Goal: Task Accomplishment & Management: Manage account settings

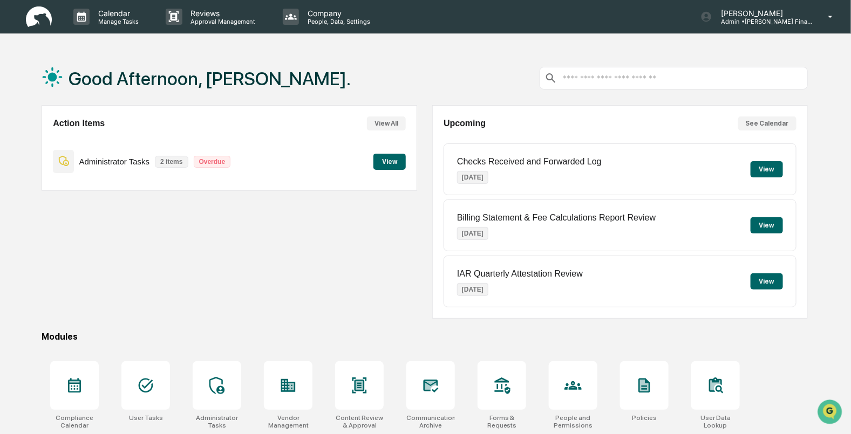
click at [387, 159] on button "View" at bounding box center [389, 162] width 32 height 16
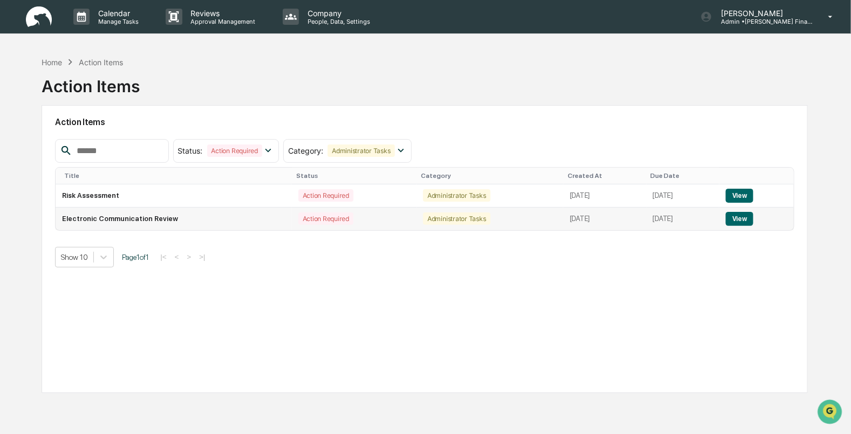
click at [750, 222] on button "View" at bounding box center [740, 219] width 28 height 14
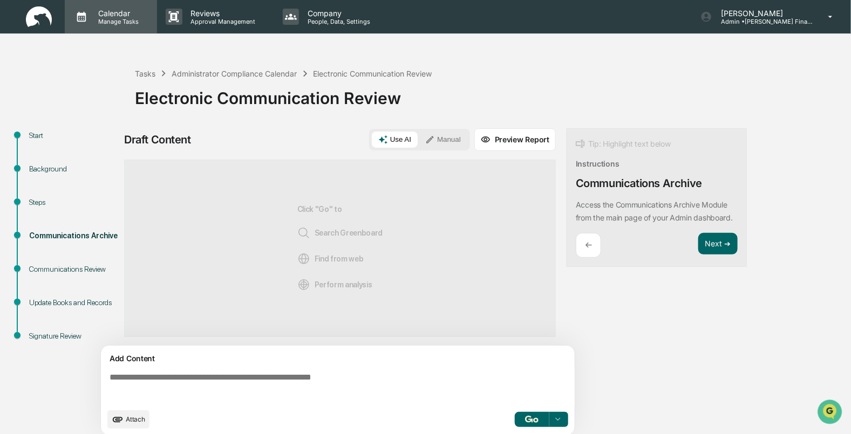
click at [92, 5] on div "Calendar Manage Tasks" at bounding box center [111, 16] width 92 height 33
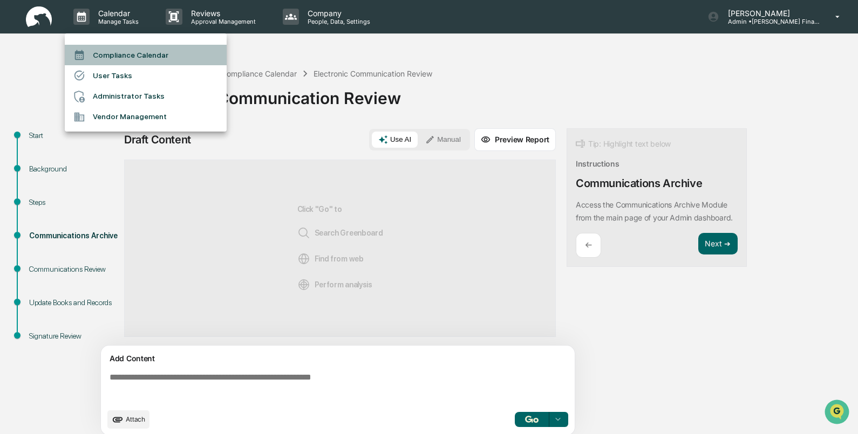
click at [138, 54] on li "Compliance Calendar" at bounding box center [146, 55] width 162 height 21
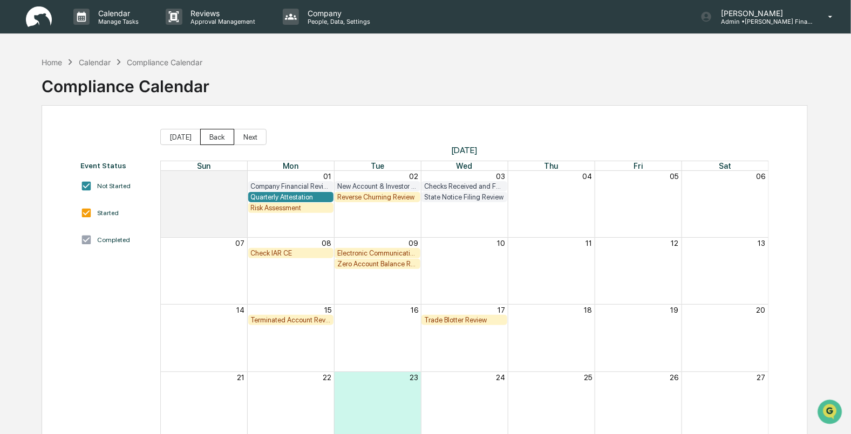
click at [207, 133] on button "Back" at bounding box center [217, 137] width 34 height 16
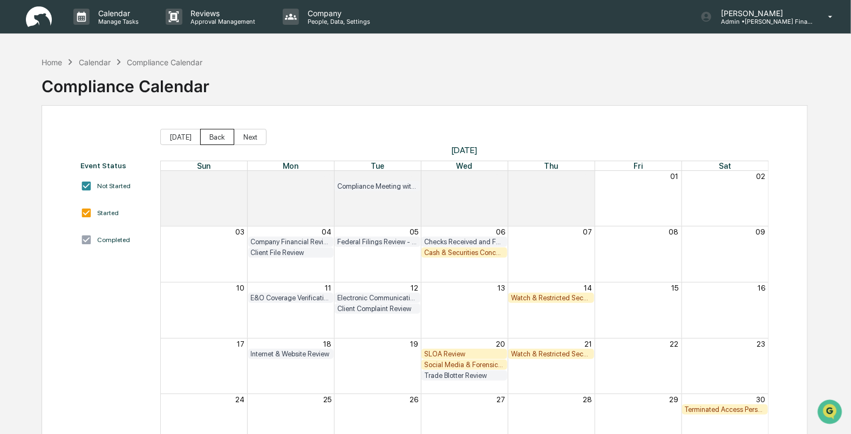
click at [207, 133] on button "Back" at bounding box center [217, 137] width 34 height 16
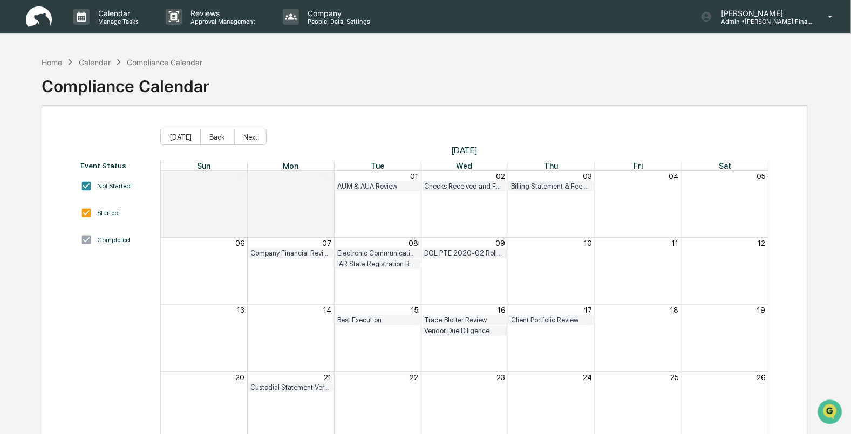
scroll to position [95, 0]
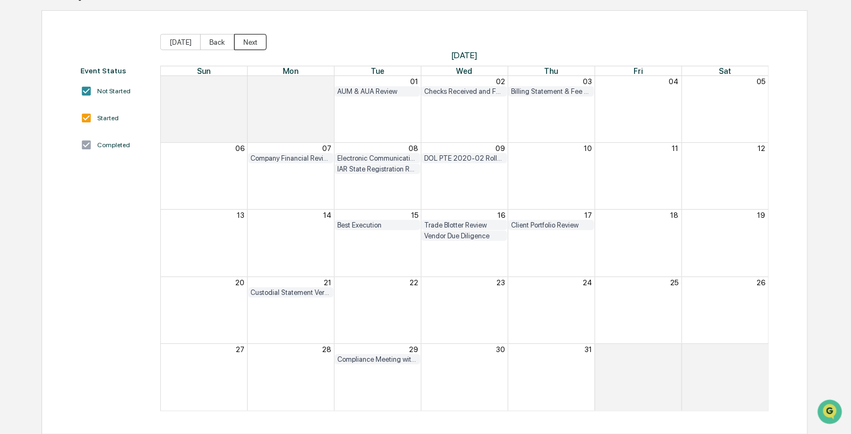
click at [245, 42] on button "Next" at bounding box center [250, 42] width 32 height 16
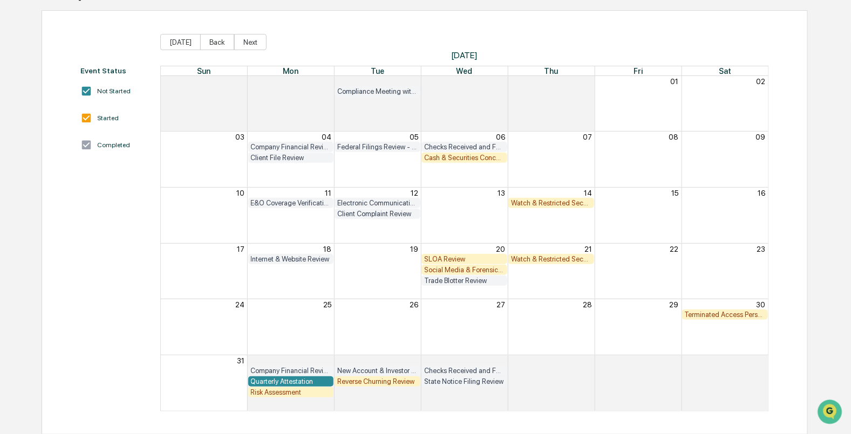
click at [441, 156] on div "Cash & Securities Concentration Review" at bounding box center [464, 158] width 80 height 8
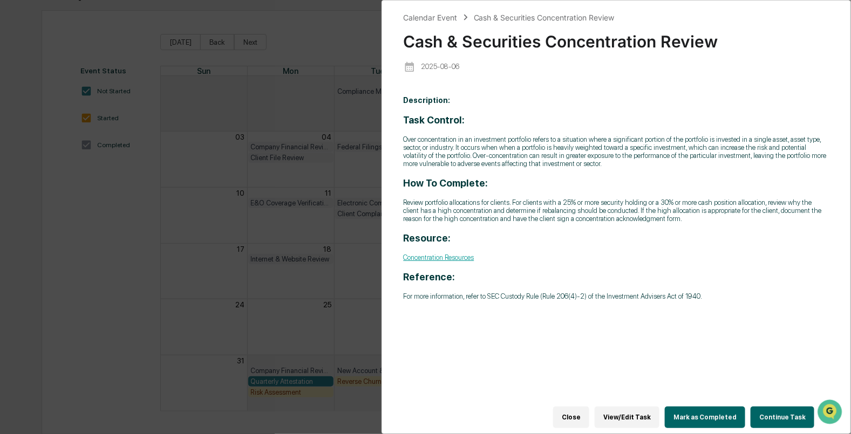
click at [573, 409] on button "Close" at bounding box center [571, 418] width 36 height 22
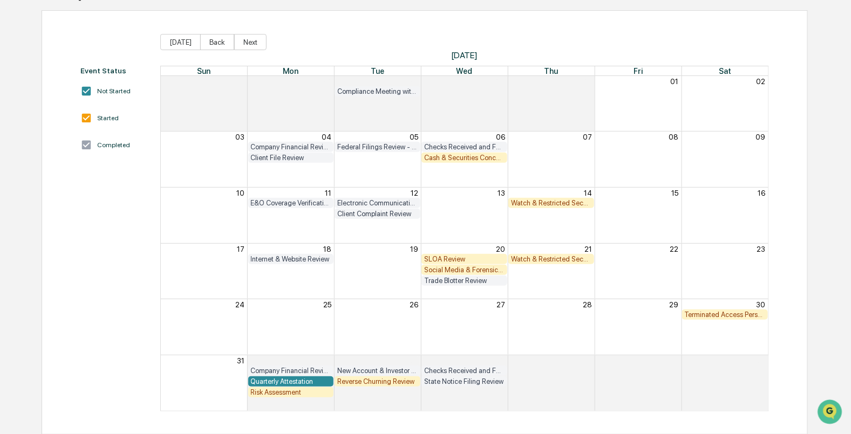
click at [555, 205] on div "Watch & Restricted Securities List" at bounding box center [551, 203] width 80 height 8
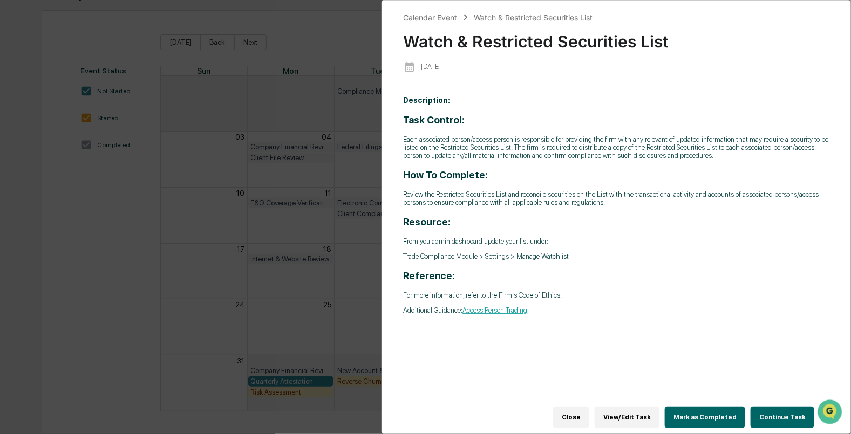
click at [706, 421] on button "Mark as Completed" at bounding box center [705, 418] width 80 height 22
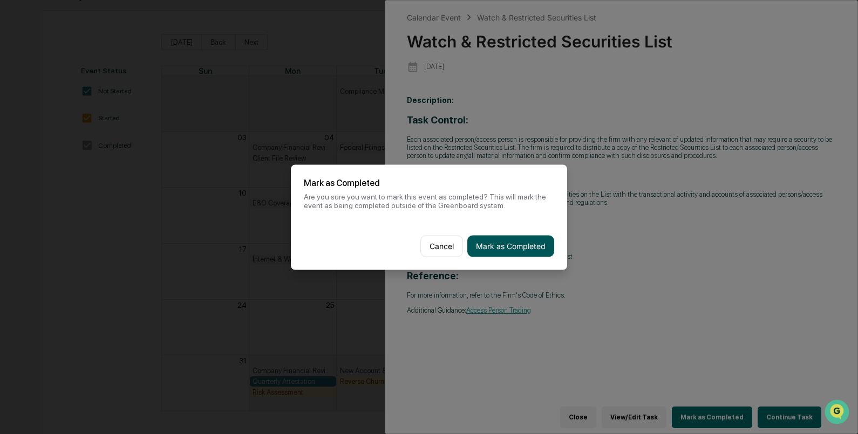
click at [513, 244] on button "Mark as Completed" at bounding box center [510, 246] width 87 height 22
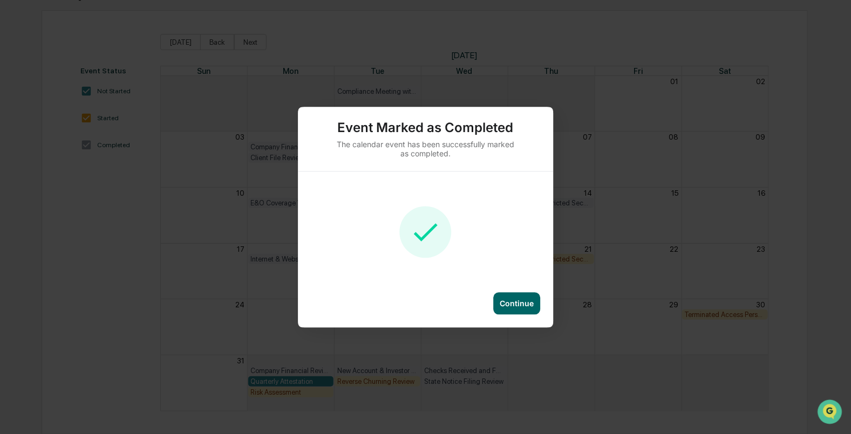
drag, startPoint x: 518, startPoint y: 299, endPoint x: 449, endPoint y: 216, distance: 108.0
click at [518, 299] on div "Continue" at bounding box center [517, 303] width 34 height 9
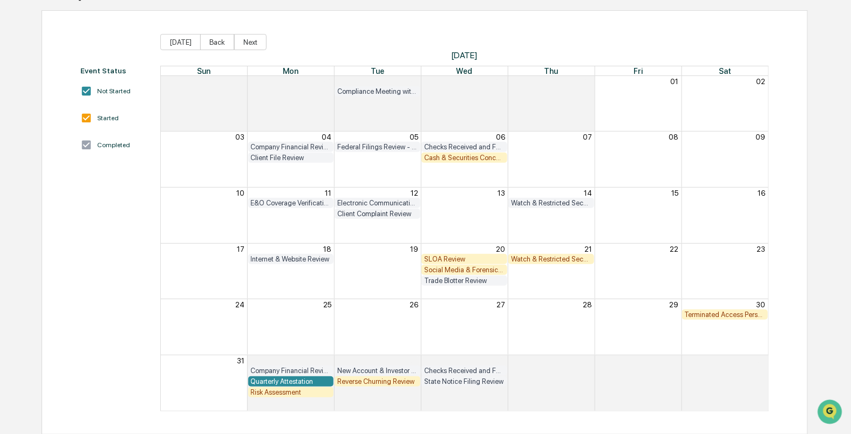
click at [535, 259] on div "Watch & Restricted Securities List" at bounding box center [551, 259] width 80 height 8
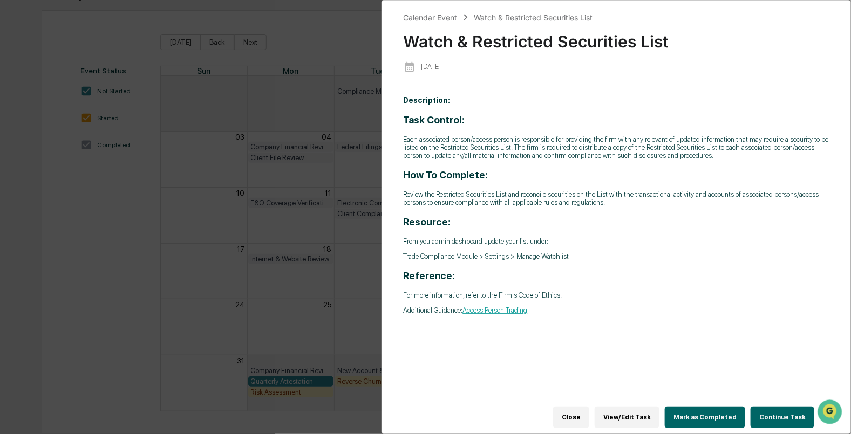
click at [693, 407] on button "Mark as Completed" at bounding box center [705, 418] width 80 height 22
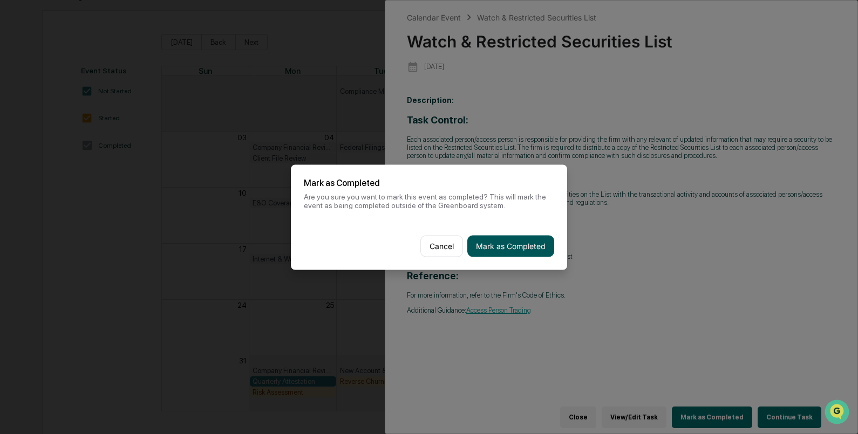
click at [491, 245] on button "Mark as Completed" at bounding box center [510, 246] width 87 height 22
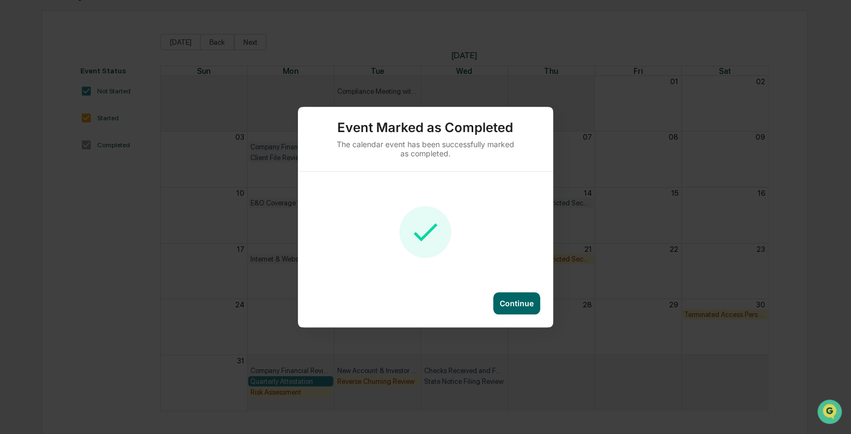
click at [512, 302] on div "Continue" at bounding box center [517, 303] width 34 height 9
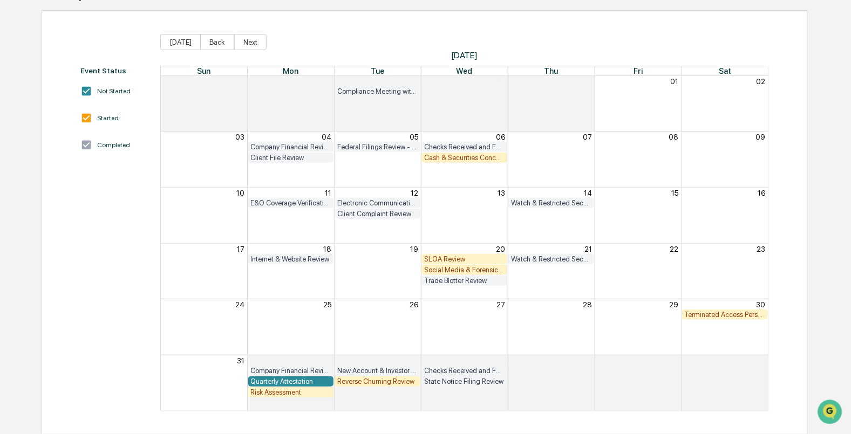
click at [457, 269] on div "Social Media & Forensic Testing" at bounding box center [464, 270] width 80 height 8
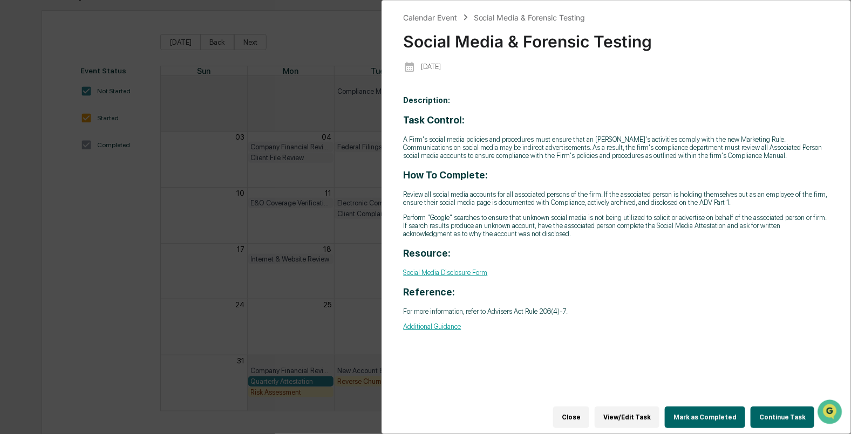
click at [452, 277] on link "Social Media Disclosure Form" at bounding box center [446, 273] width 84 height 8
click at [706, 407] on button "Mark as Completed" at bounding box center [705, 418] width 80 height 22
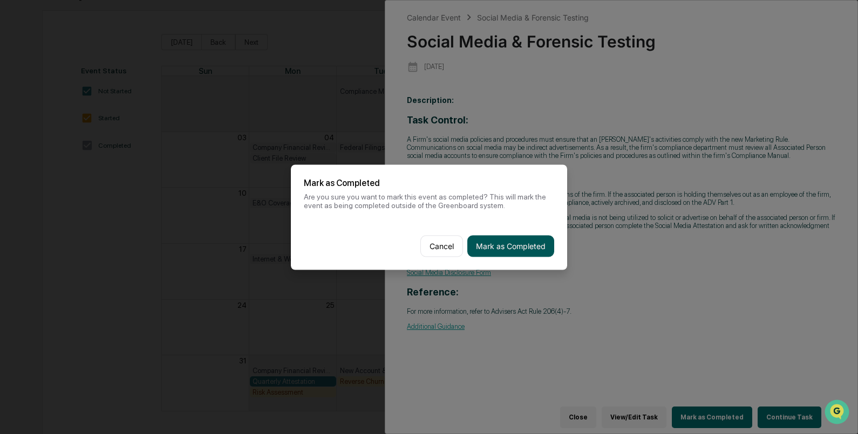
click at [502, 245] on button "Mark as Completed" at bounding box center [510, 246] width 87 height 22
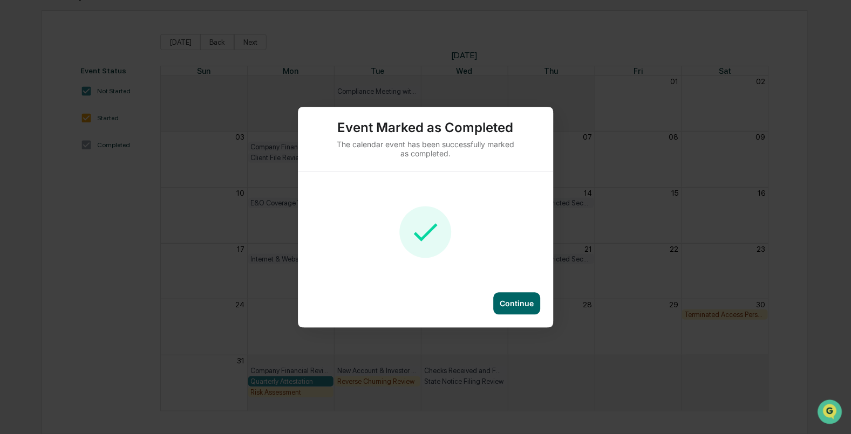
click at [523, 296] on div "Continue" at bounding box center [516, 303] width 47 height 22
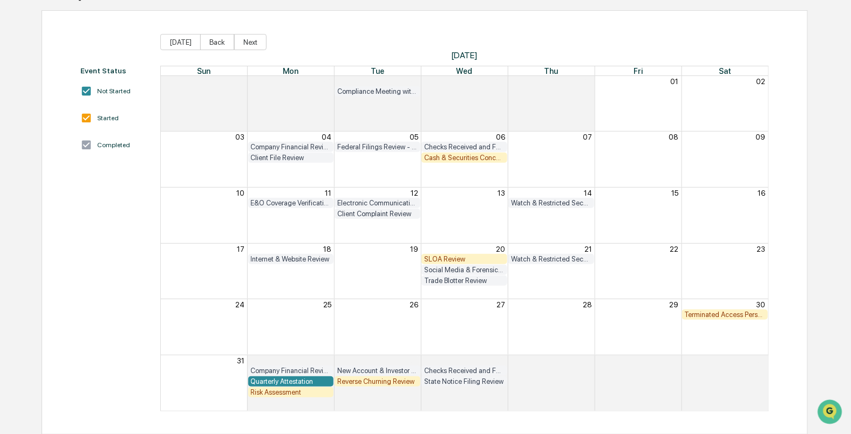
click at [720, 311] on div "Terminated Access Person Audit" at bounding box center [725, 315] width 80 height 8
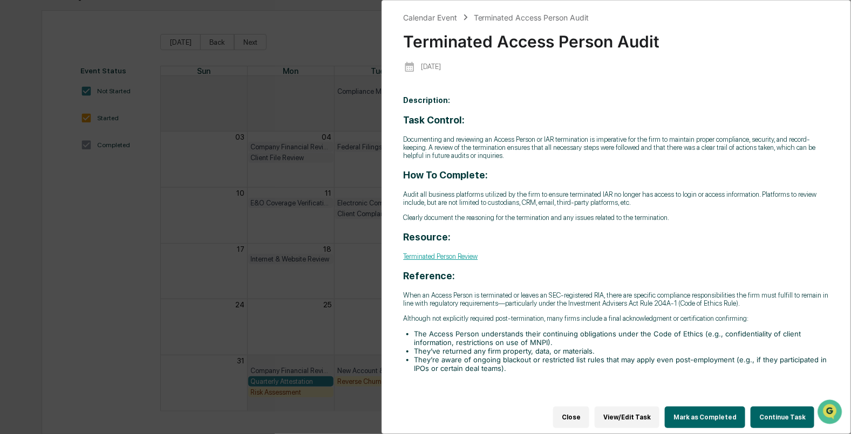
click at [443, 261] on link "Terminated Person Review" at bounding box center [441, 256] width 74 height 8
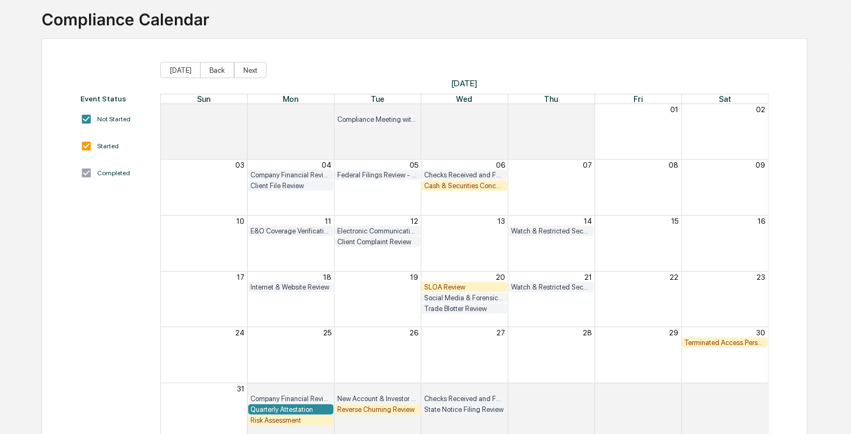
click at [714, 343] on div "Terminated Access Person Audit" at bounding box center [725, 343] width 80 height 8
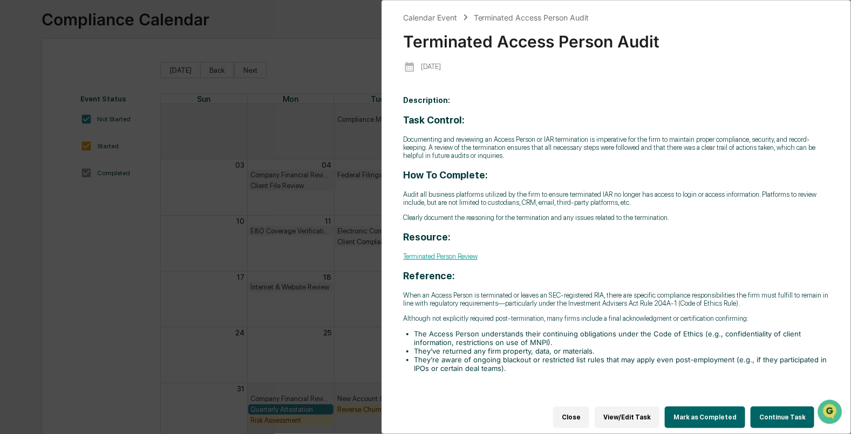
click at [776, 410] on button "Continue Task" at bounding box center [782, 418] width 64 height 22
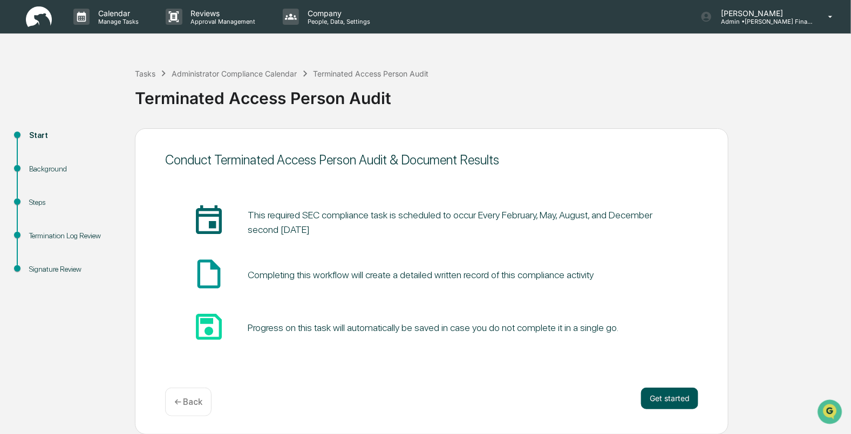
click at [687, 400] on button "Get started" at bounding box center [669, 399] width 57 height 22
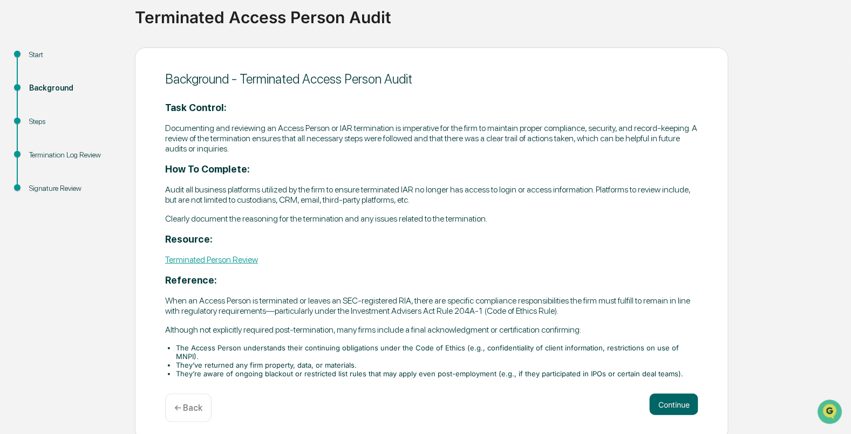
scroll to position [81, 0]
click at [655, 394] on button "Continue" at bounding box center [674, 405] width 49 height 22
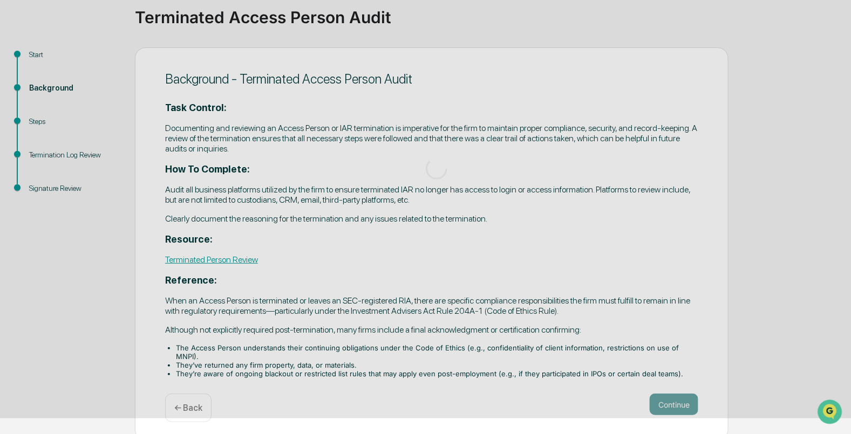
scroll to position [1, 0]
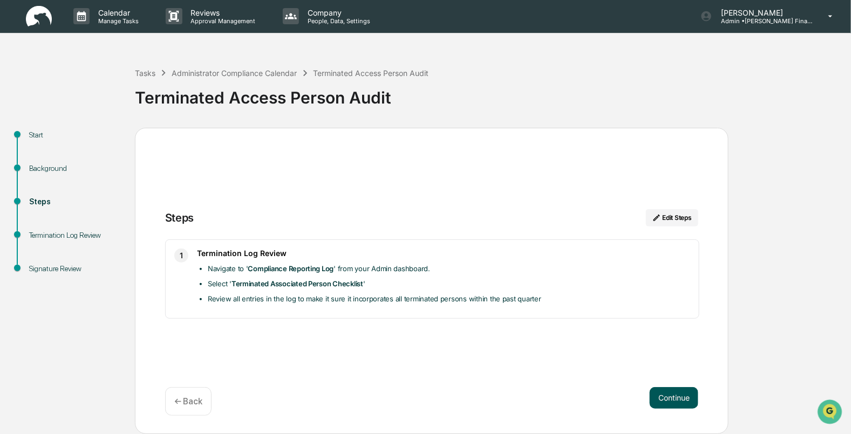
click at [667, 396] on button "Continue" at bounding box center [674, 398] width 49 height 22
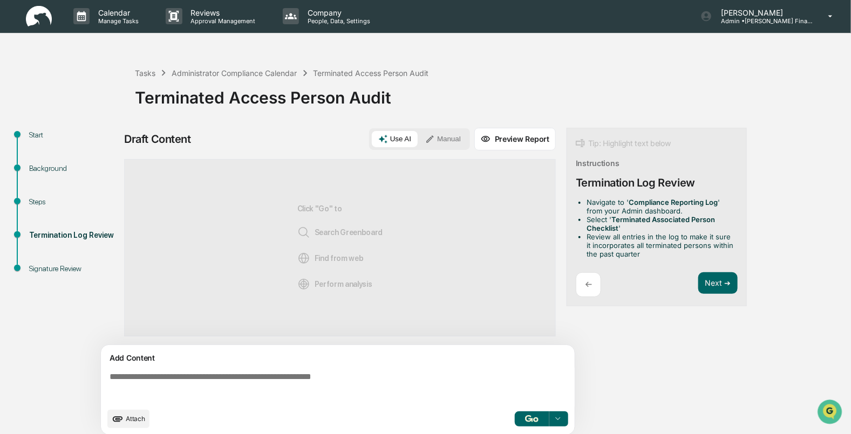
click at [175, 372] on textarea at bounding box center [339, 387] width 469 height 39
click at [118, 421] on icon "upload document" at bounding box center [118, 419] width 10 height 5
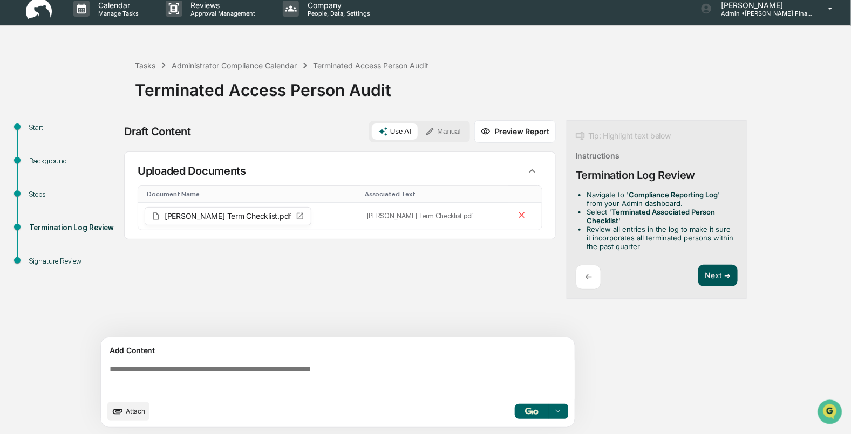
click at [716, 279] on button "Next ➔" at bounding box center [717, 276] width 39 height 22
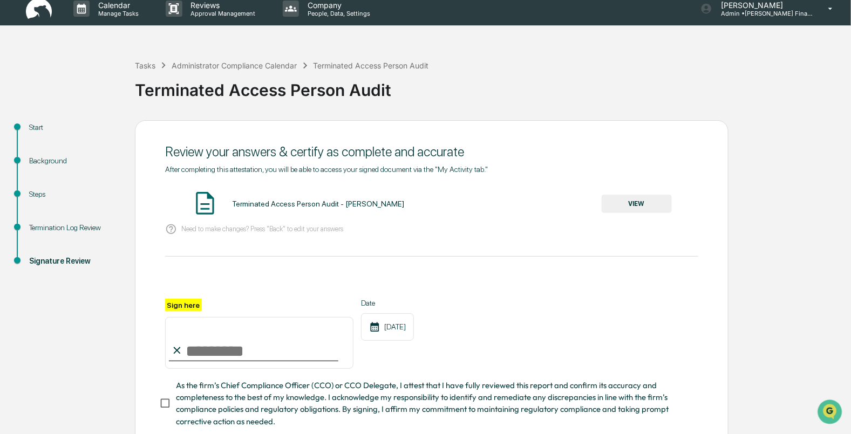
click at [223, 355] on input "Sign here" at bounding box center [259, 343] width 188 height 52
type input "**********"
click at [650, 201] on button "VIEW" at bounding box center [637, 204] width 70 height 18
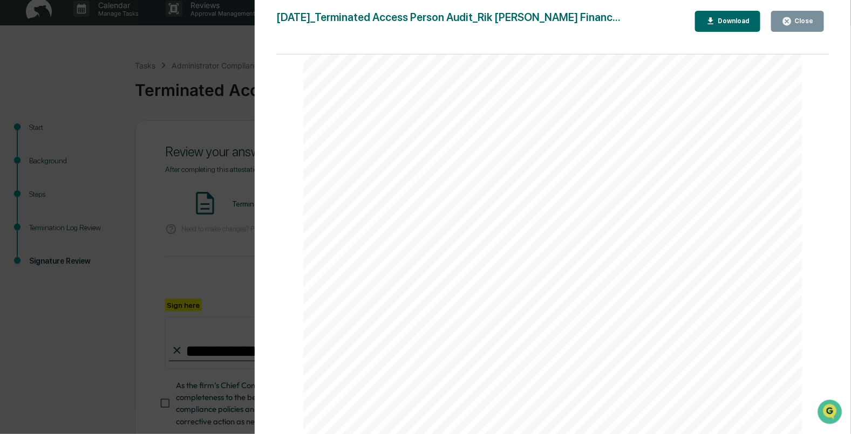
scroll to position [0, 0]
click at [791, 20] on icon "button" at bounding box center [787, 21] width 8 height 8
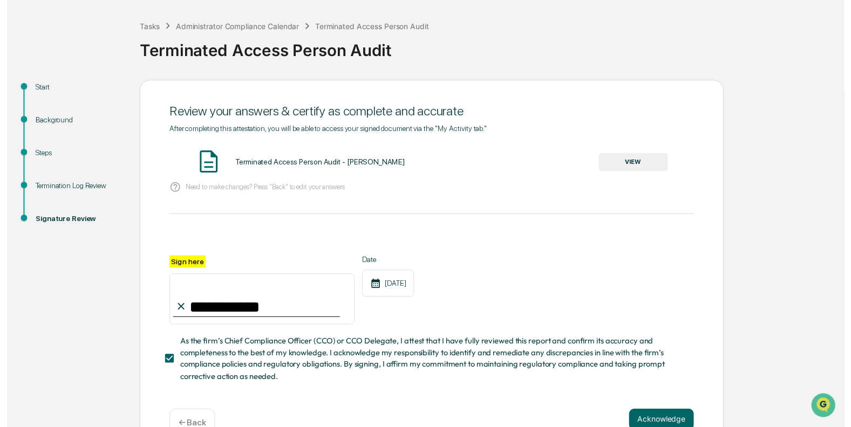
scroll to position [80, 0]
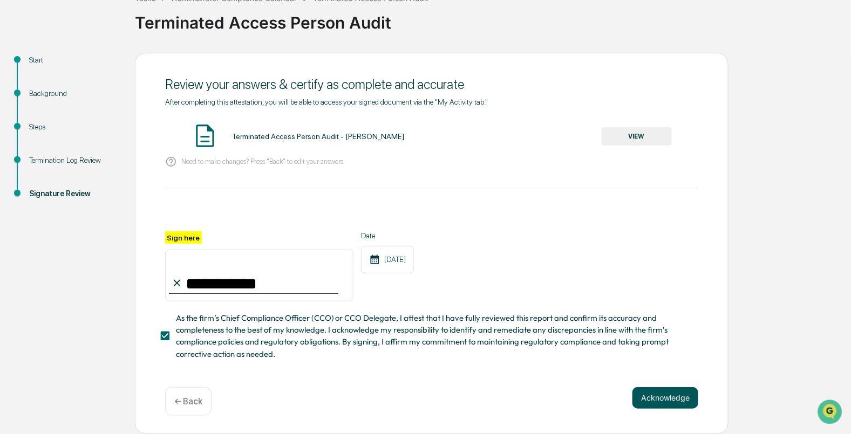
click at [663, 403] on button "Acknowledge" at bounding box center [665, 398] width 66 height 22
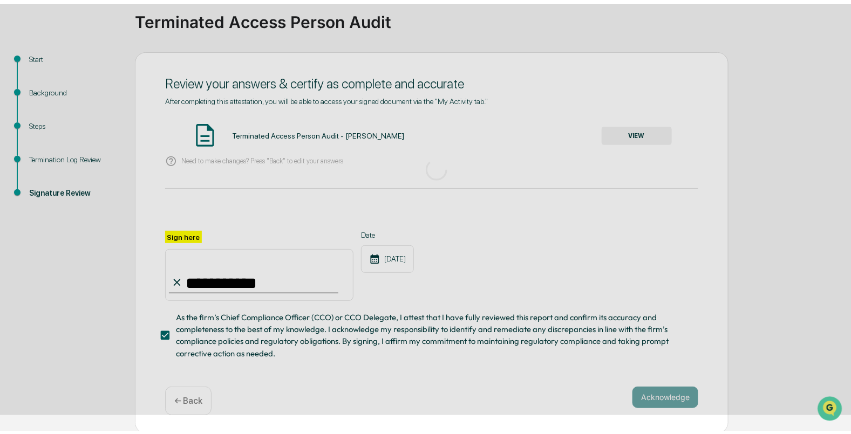
scroll to position [1, 0]
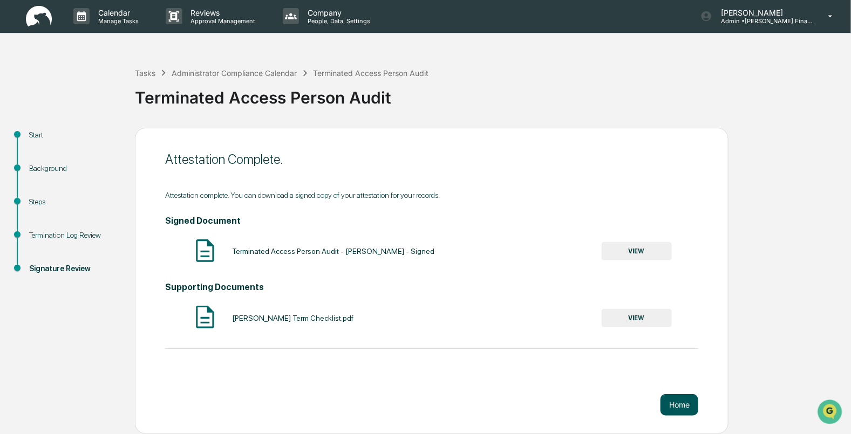
click at [676, 412] on button "Home" at bounding box center [679, 405] width 38 height 22
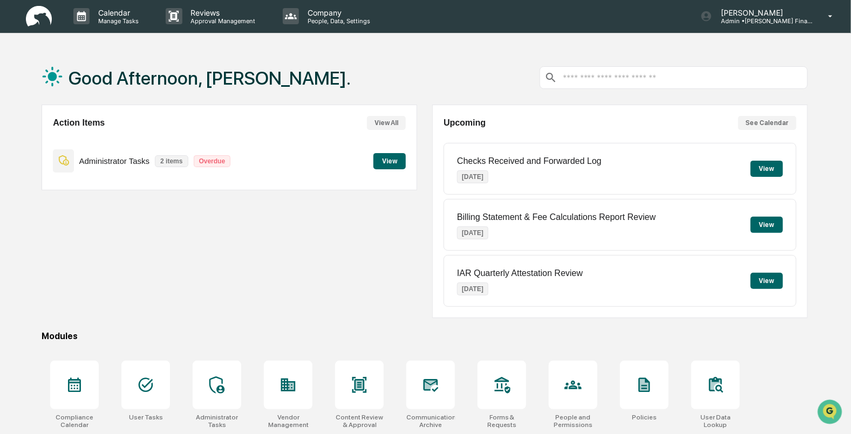
click at [386, 161] on button "View" at bounding box center [389, 161] width 32 height 16
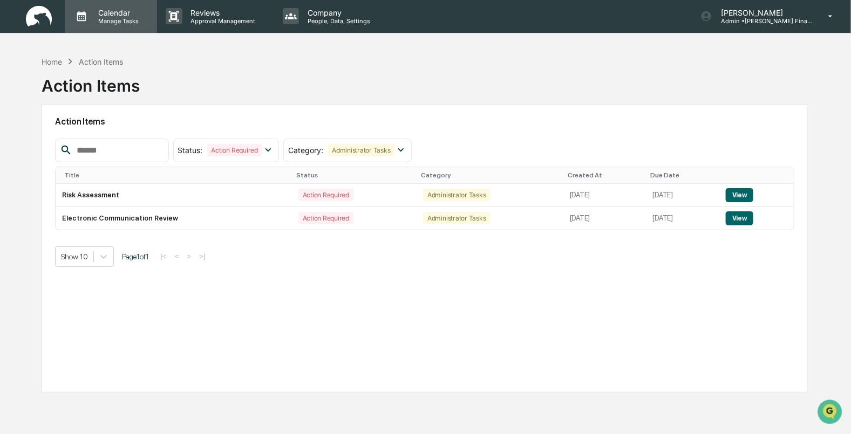
click at [103, 17] on p "Manage Tasks" at bounding box center [117, 21] width 54 height 8
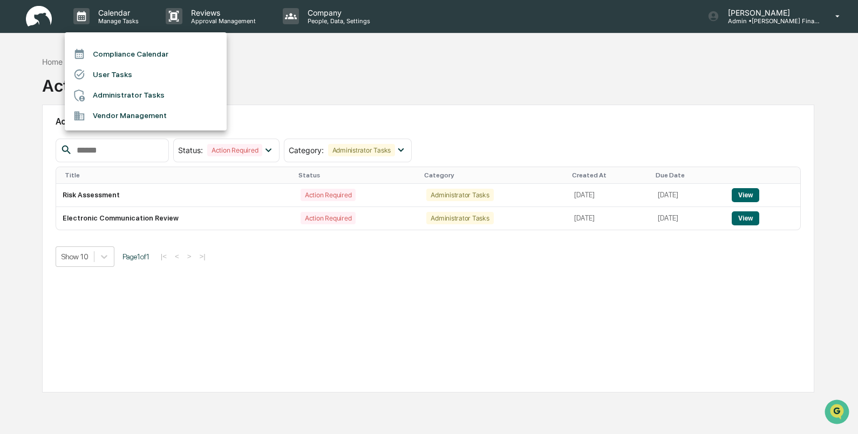
click at [123, 46] on li "Compliance Calendar" at bounding box center [146, 54] width 162 height 21
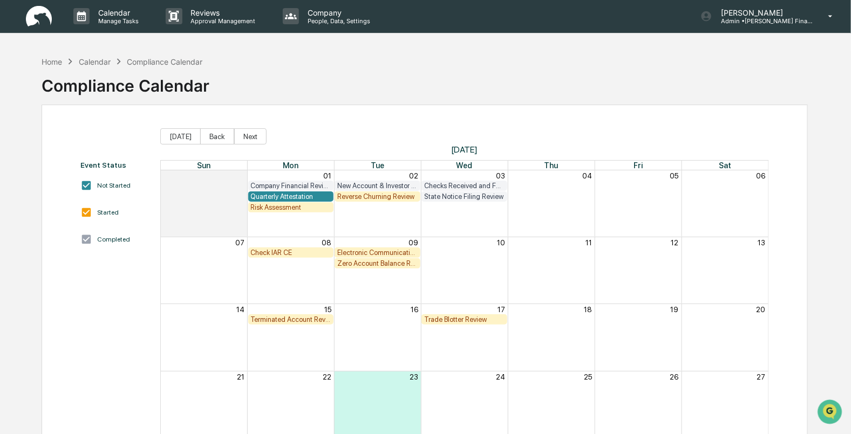
click at [32, 17] on img at bounding box center [39, 16] width 26 height 21
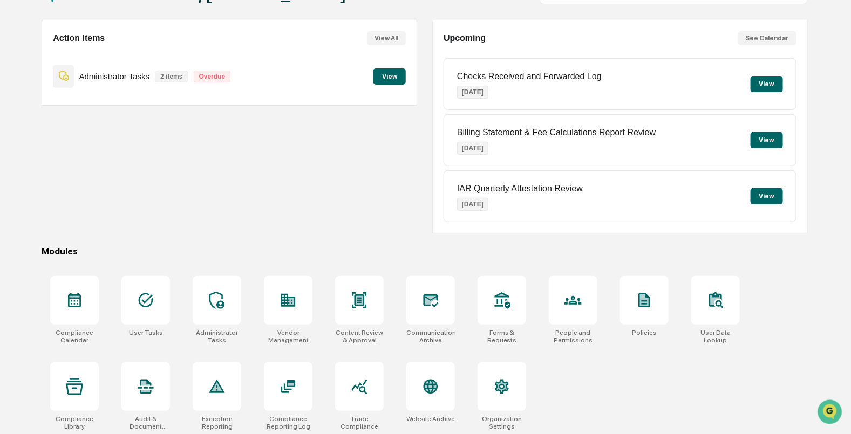
scroll to position [86, 0]
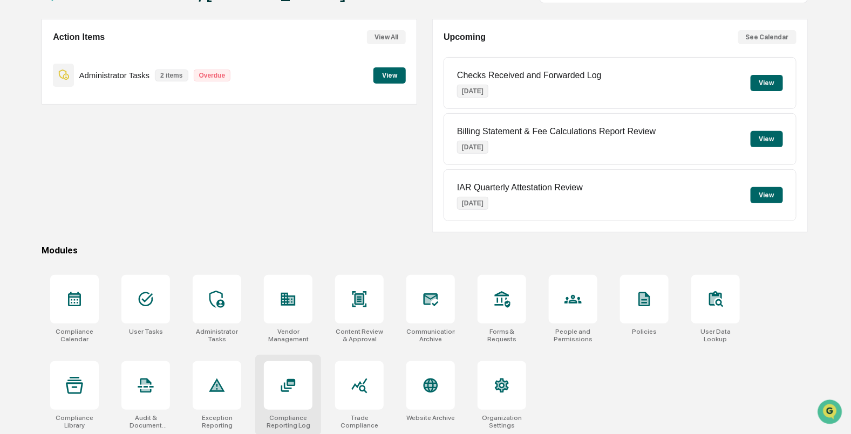
click at [285, 377] on icon at bounding box center [287, 385] width 17 height 17
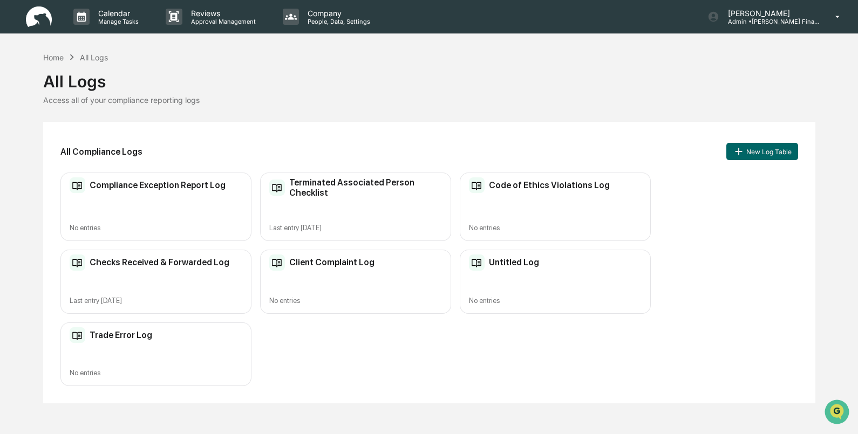
click at [315, 188] on h2 "Terminated Associated Person Checklist" at bounding box center [365, 188] width 152 height 21
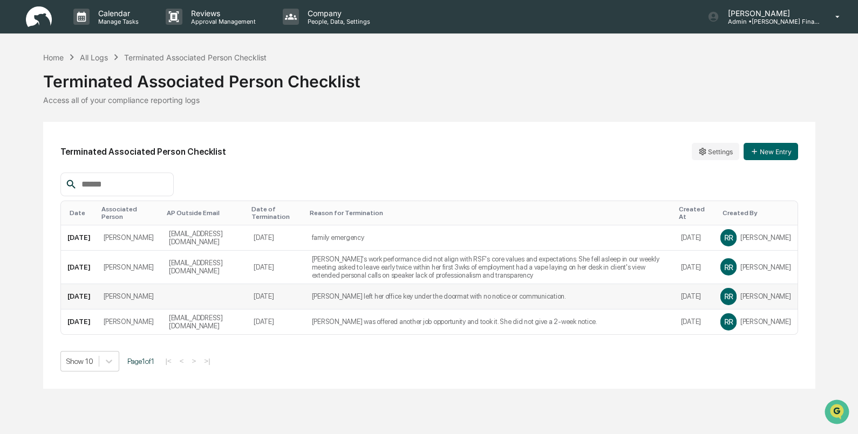
click at [309, 292] on td "[PERSON_NAME] left her office key under the doormat with no notice or communica…" at bounding box center [489, 296] width 369 height 25
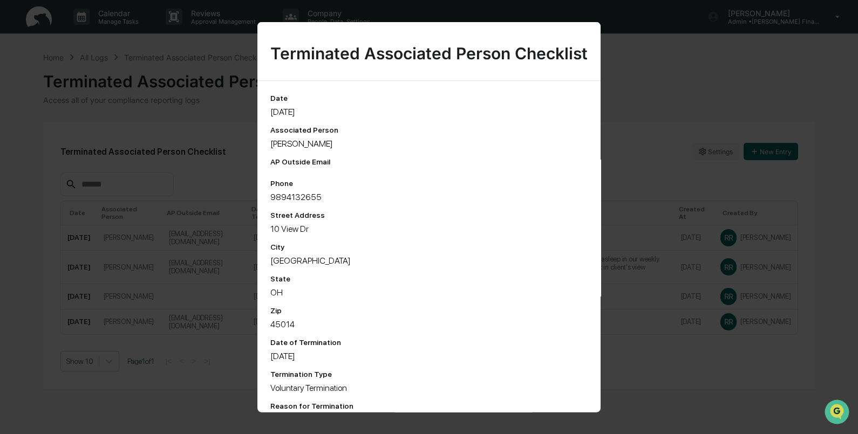
click at [688, 76] on div "Terminated Associated Person Checklist Date [DATE] Associated Person [PERSON_NA…" at bounding box center [429, 217] width 858 height 434
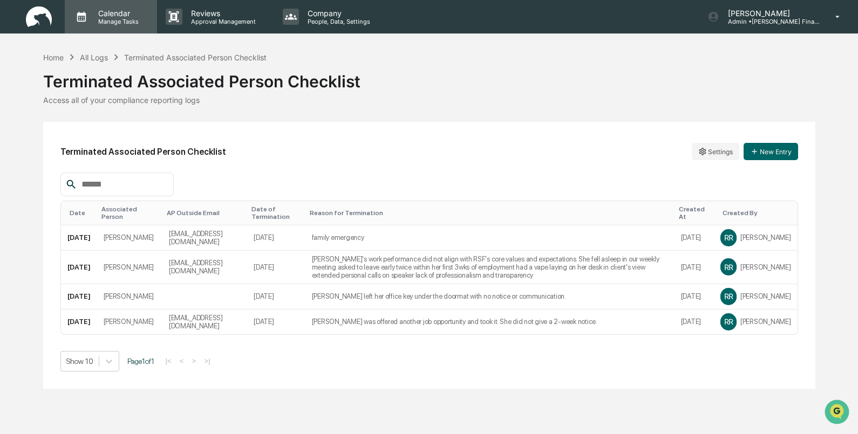
click at [116, 24] on p "Manage Tasks" at bounding box center [117, 22] width 54 height 8
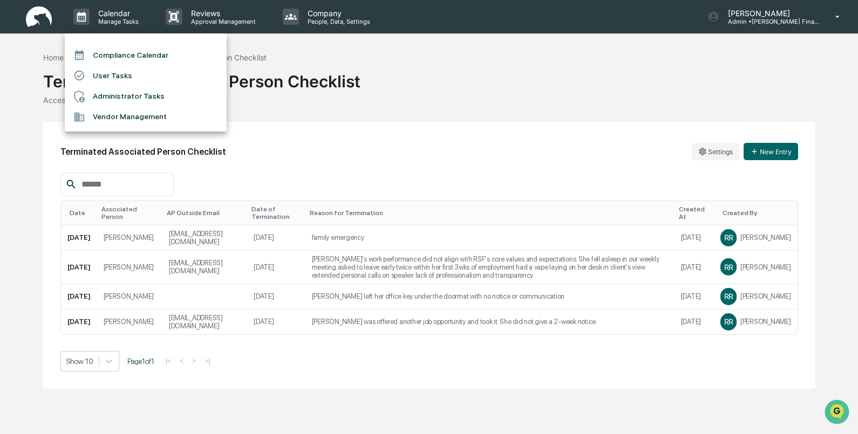
click at [113, 49] on li "Compliance Calendar" at bounding box center [146, 55] width 162 height 21
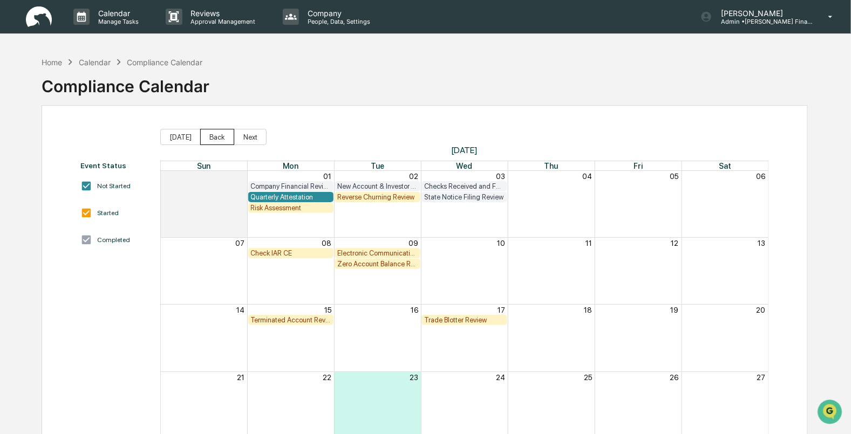
click at [204, 135] on button "Back" at bounding box center [217, 137] width 34 height 16
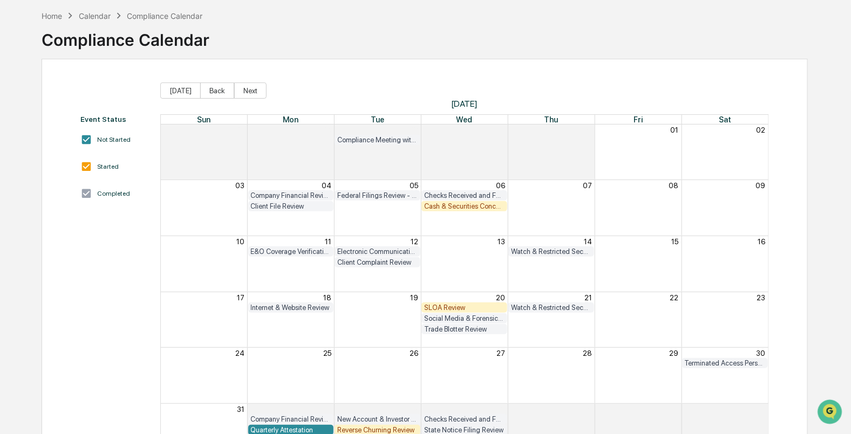
scroll to position [95, 0]
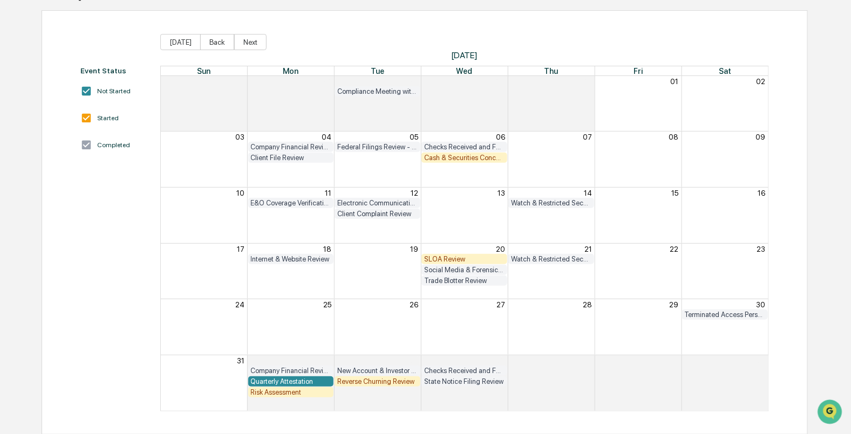
click at [305, 368] on div "Company Financial Review" at bounding box center [291, 371] width 80 height 8
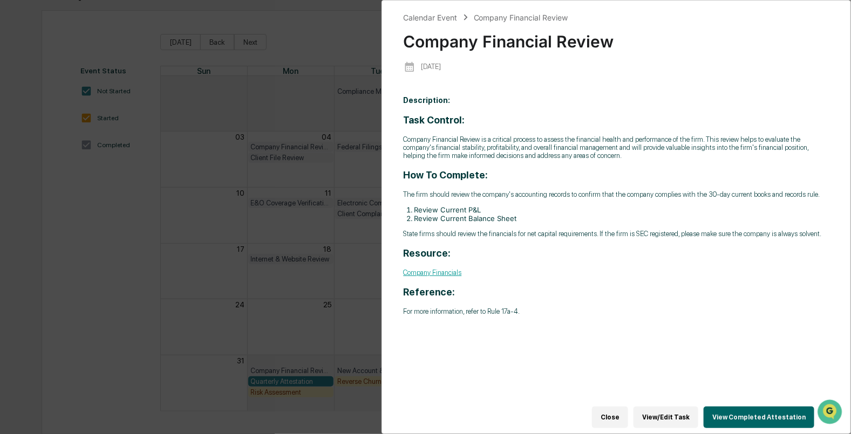
click at [625, 412] on button "Close" at bounding box center [610, 418] width 36 height 22
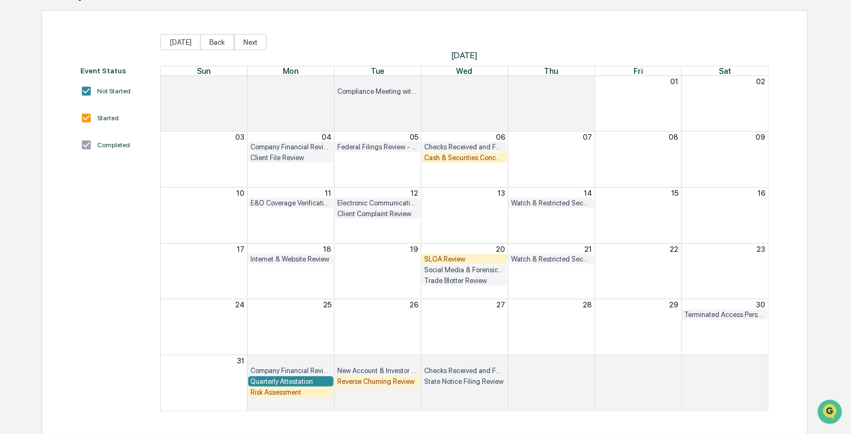
click at [304, 378] on div "Quarterly Attestation" at bounding box center [291, 382] width 80 height 8
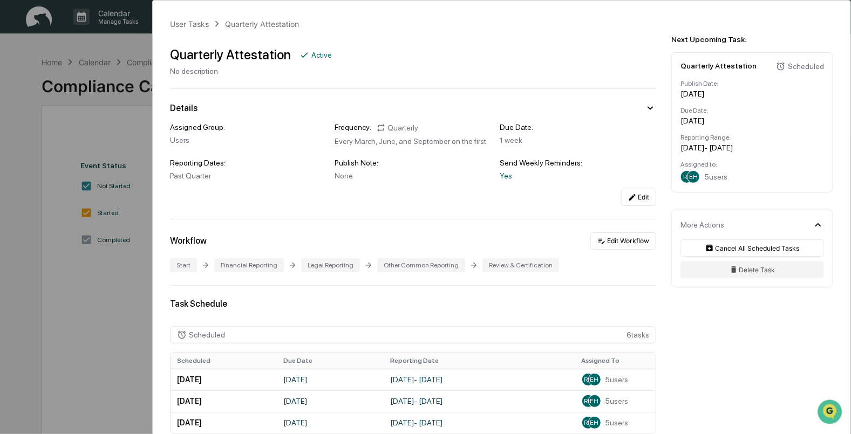
click at [112, 297] on div "User Tasks Quarterly Attestation Quarterly Attestation Active No description De…" at bounding box center [425, 217] width 851 height 434
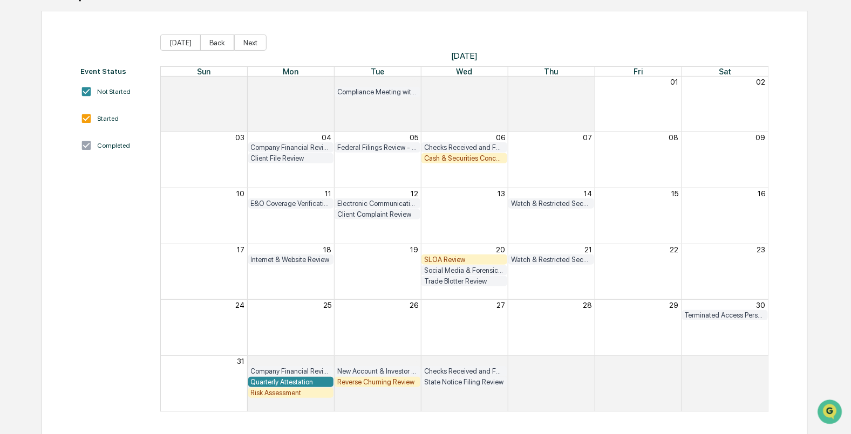
scroll to position [95, 0]
click at [313, 383] on div "Quarterly Attestation" at bounding box center [291, 382] width 80 height 8
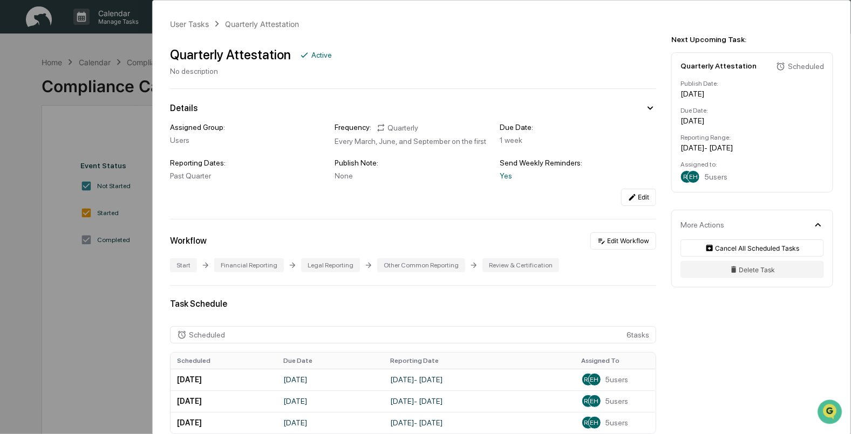
click at [92, 274] on div "User Tasks Quarterly Attestation Quarterly Attestation Active No description De…" at bounding box center [425, 217] width 851 height 434
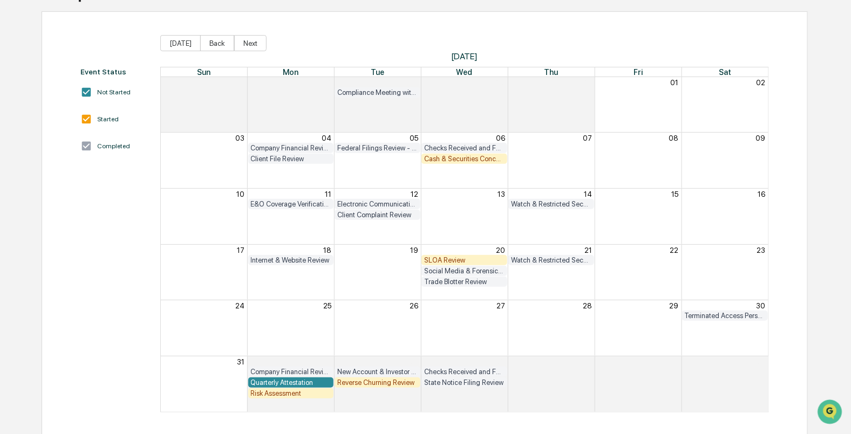
scroll to position [95, 0]
click at [275, 386] on div "Quarterly Attestation" at bounding box center [291, 382] width 86 height 10
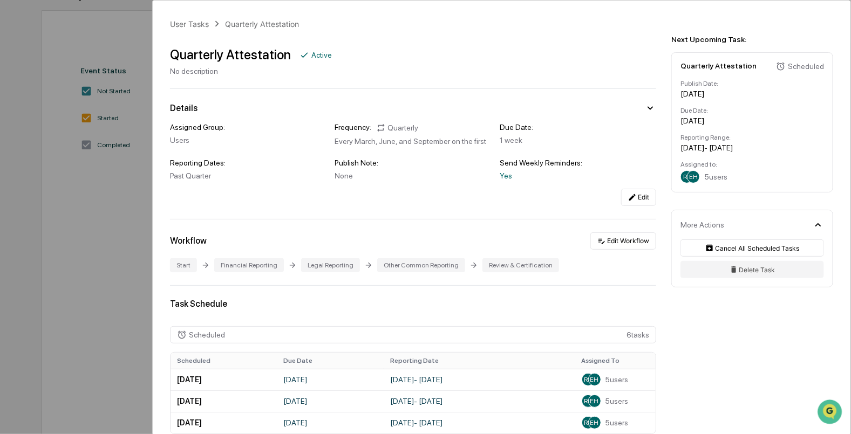
click at [291, 147] on div "Assigned Group: Users Frequency: Quarterly Every March, June, and September on …" at bounding box center [413, 151] width 486 height 57
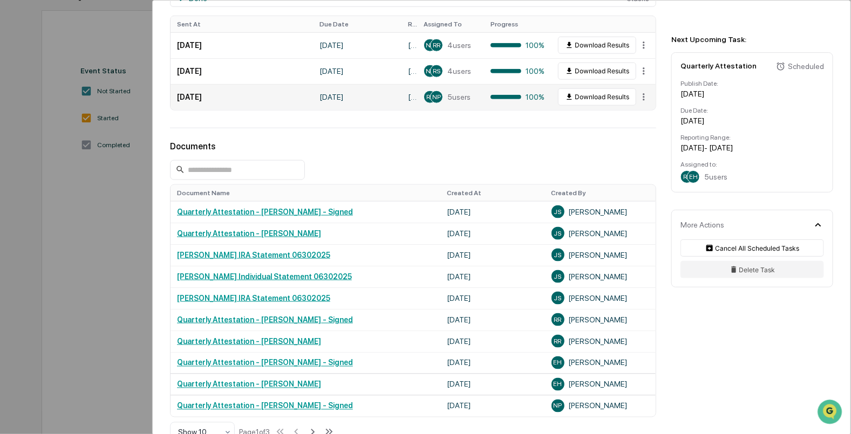
scroll to position [539, 0]
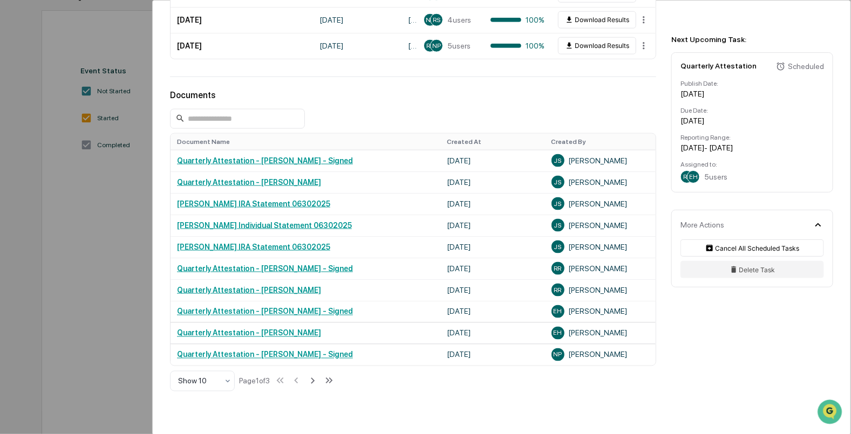
click at [113, 304] on div "User Tasks Quarterly Attestation Quarterly Attestation Active No description De…" at bounding box center [425, 217] width 851 height 434
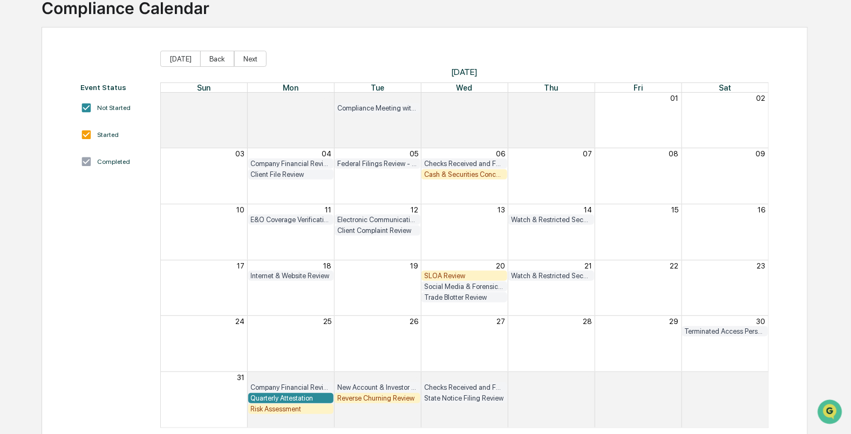
scroll to position [95, 0]
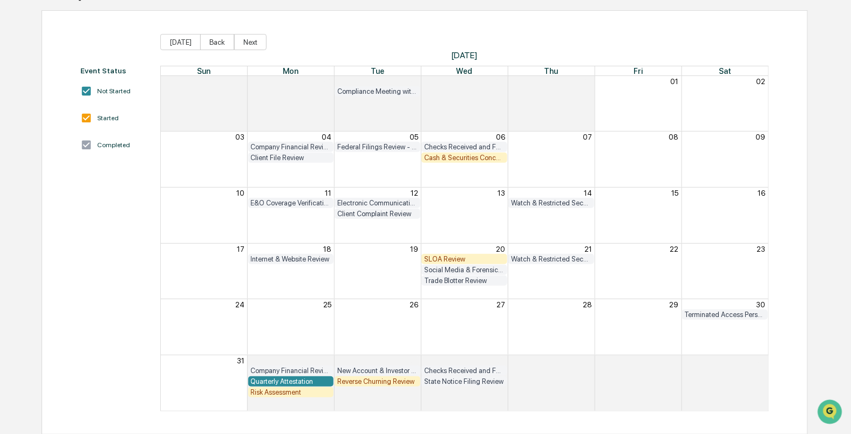
click at [289, 395] on div "Risk Assessment" at bounding box center [291, 392] width 80 height 8
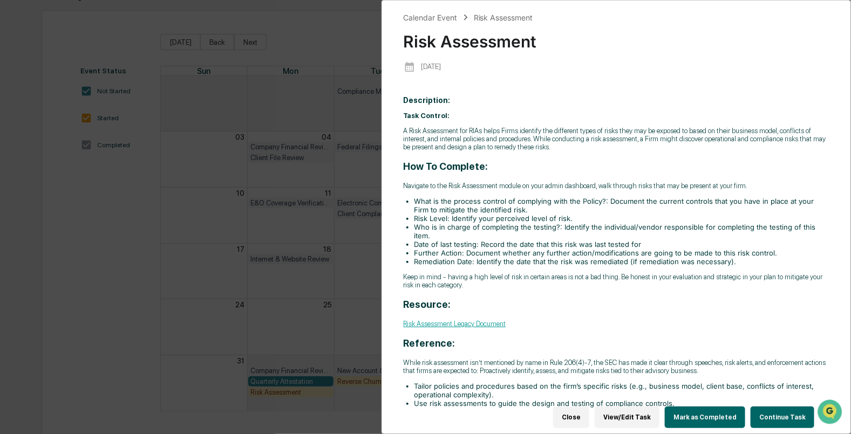
click at [452, 328] on link "Risk Assessment Legacy Document" at bounding box center [455, 324] width 103 height 8
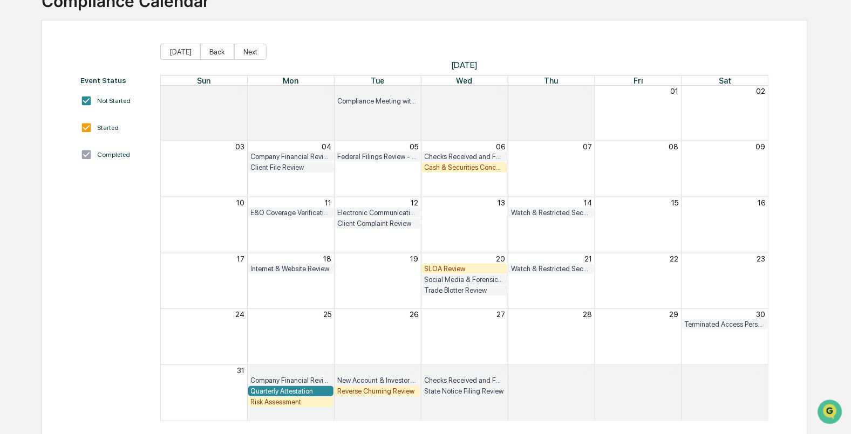
scroll to position [95, 0]
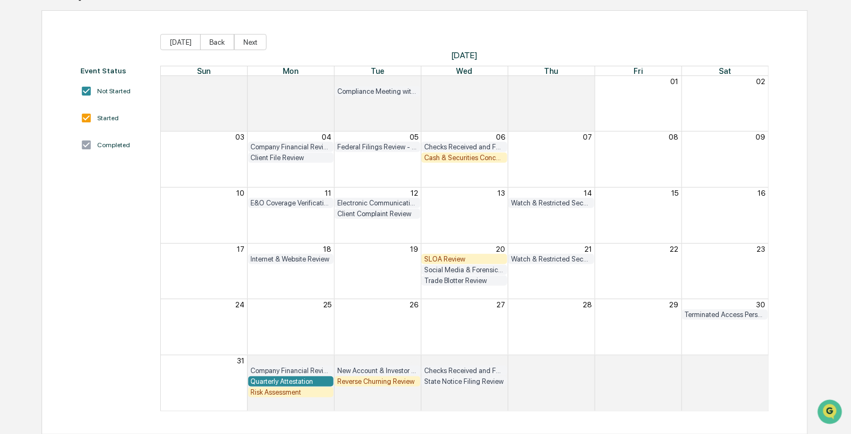
click at [440, 256] on div "SLOA Review" at bounding box center [464, 259] width 80 height 8
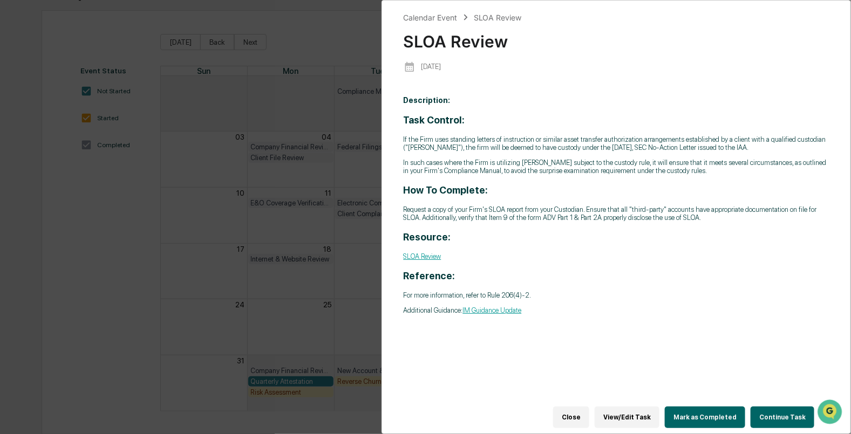
click at [430, 261] on link "SLOA Review" at bounding box center [423, 256] width 38 height 8
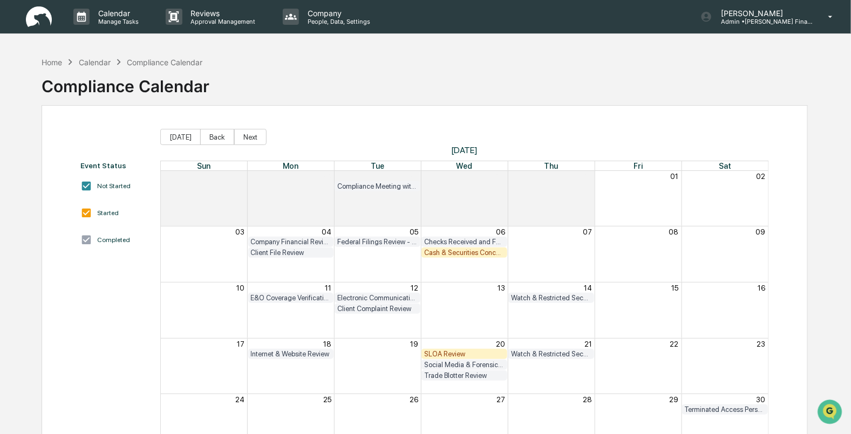
click at [449, 350] on div "SLOA Review" at bounding box center [464, 354] width 80 height 8
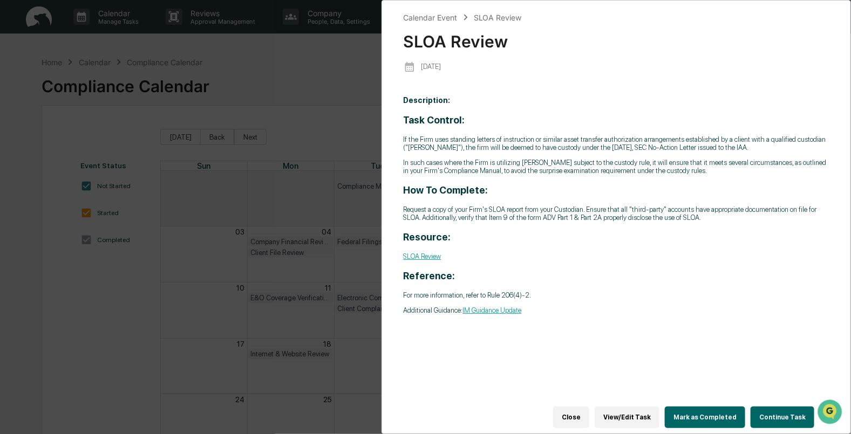
click at [714, 418] on button "Mark as Completed" at bounding box center [705, 418] width 80 height 22
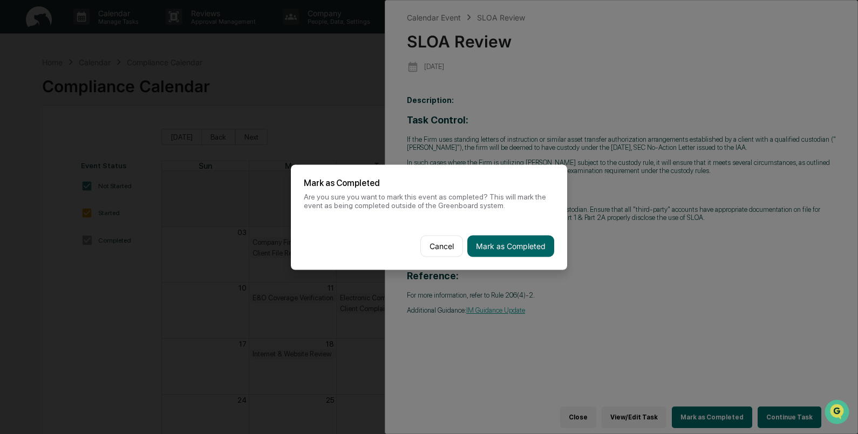
click at [495, 241] on button "Mark as Completed" at bounding box center [510, 246] width 87 height 22
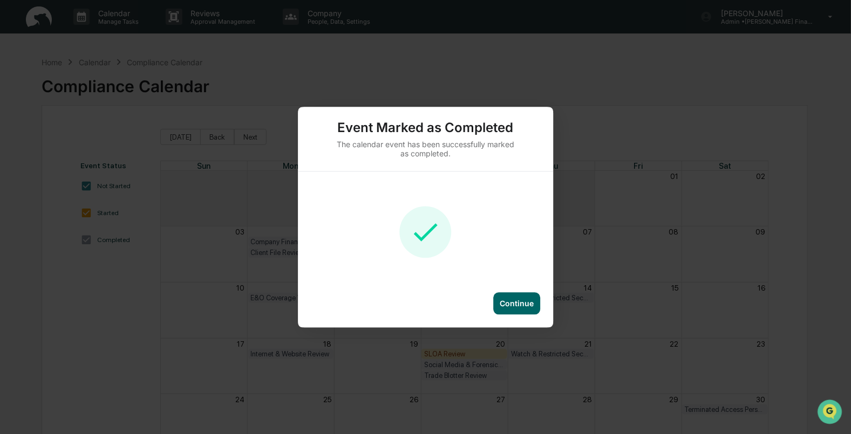
click at [515, 305] on div "Continue" at bounding box center [517, 303] width 34 height 9
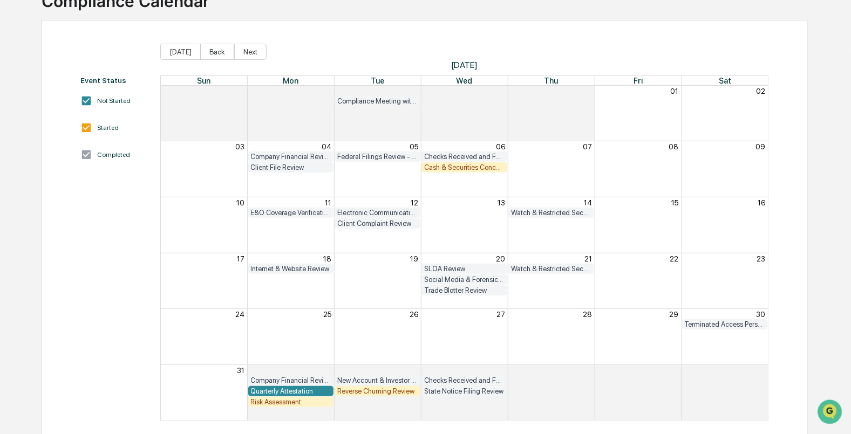
scroll to position [95, 0]
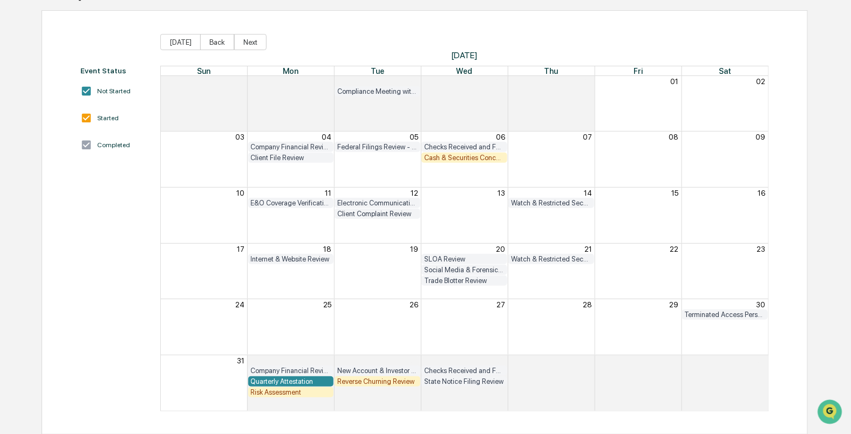
click at [367, 380] on div "Reverse Churning Review" at bounding box center [377, 382] width 80 height 8
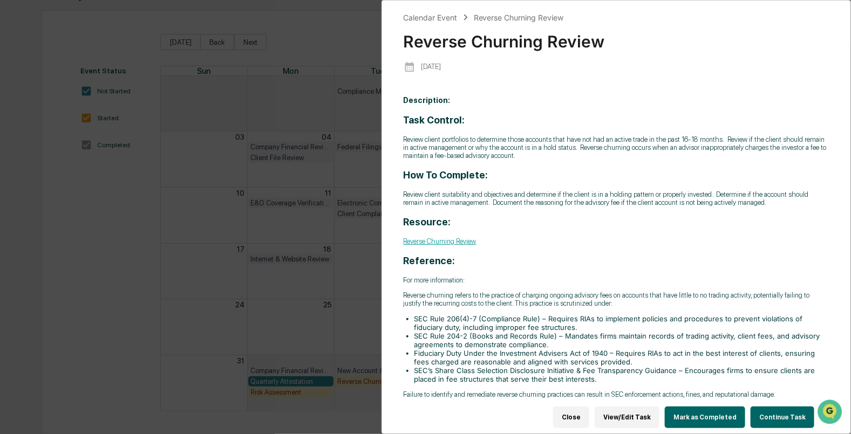
click at [101, 309] on div "Calendar Event Reverse Churning Review Reverse Churning Review [DATE] Descripti…" at bounding box center [425, 217] width 851 height 434
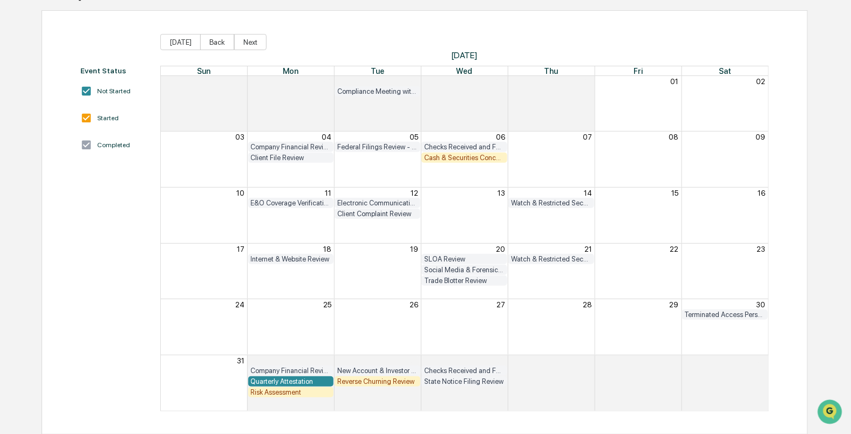
click at [306, 395] on div "Risk Assessment" at bounding box center [291, 392] width 80 height 8
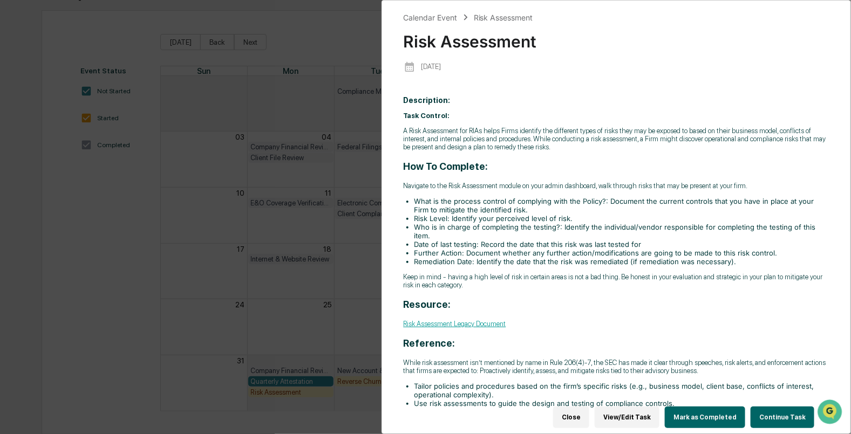
click at [635, 409] on button "View/Edit Task" at bounding box center [627, 418] width 65 height 22
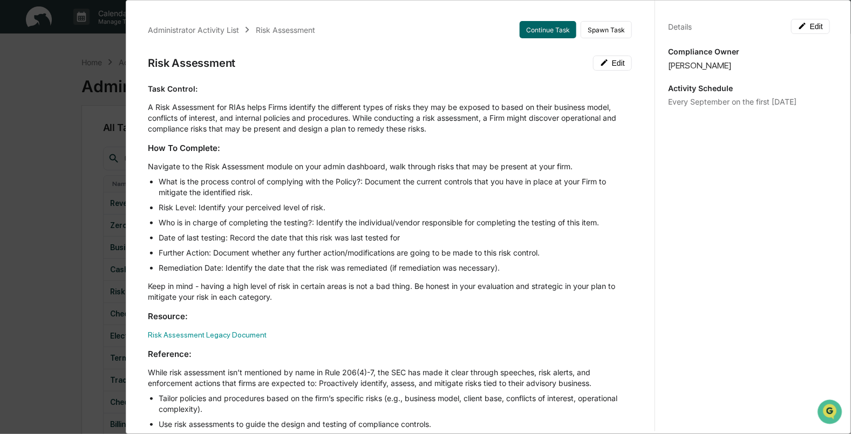
click at [92, 58] on div "Administrator Activity List Risk Assessment Continue Task Spawn Task Risk Asses…" at bounding box center [425, 217] width 851 height 434
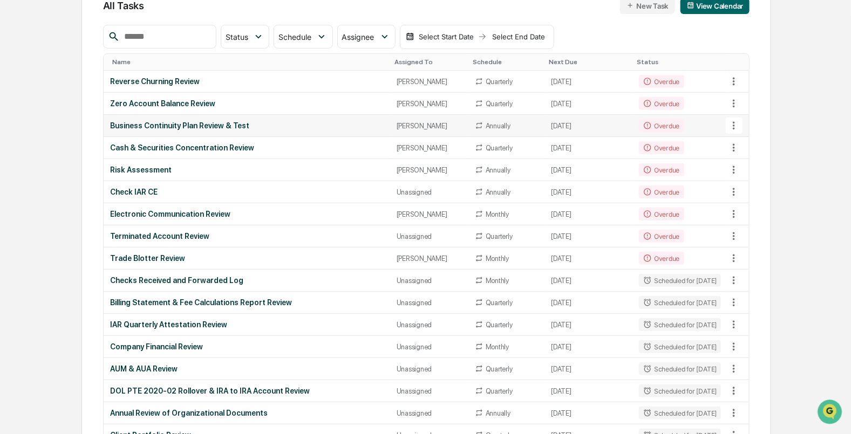
scroll to position [134, 0]
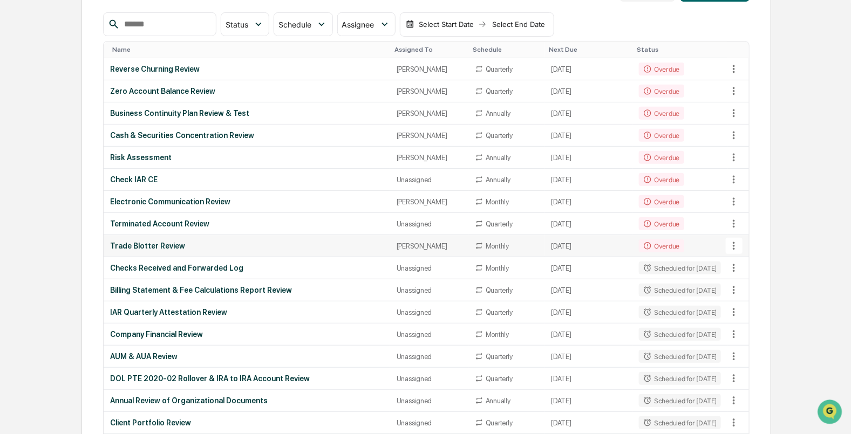
click at [152, 242] on div "Trade Blotter Review" at bounding box center [247, 246] width 274 height 9
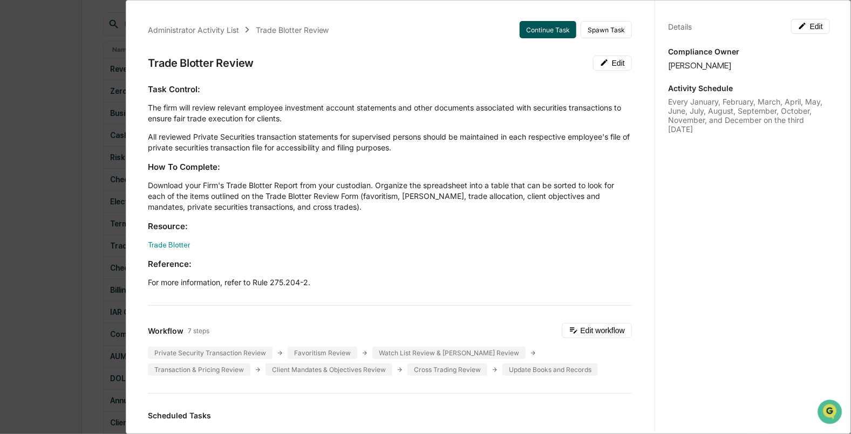
click at [531, 30] on button "Continue Task" at bounding box center [548, 29] width 57 height 17
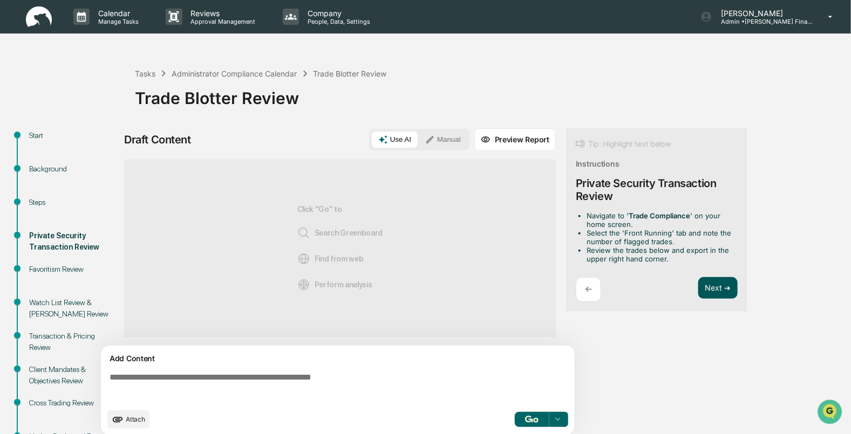
click at [711, 282] on button "Next ➔" at bounding box center [717, 288] width 39 height 22
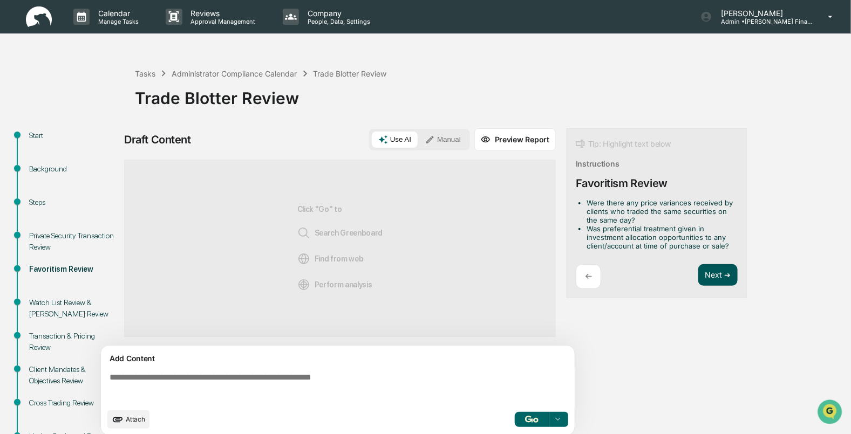
click at [711, 282] on button "Next ➔" at bounding box center [717, 275] width 39 height 22
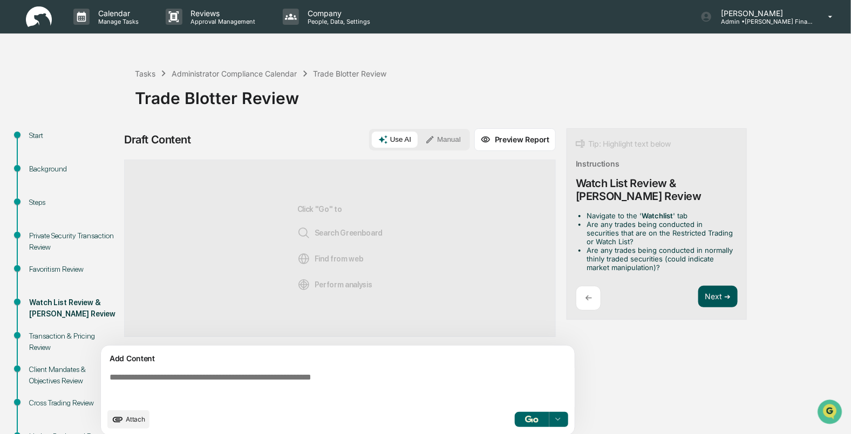
click at [720, 299] on button "Next ➔" at bounding box center [717, 297] width 39 height 22
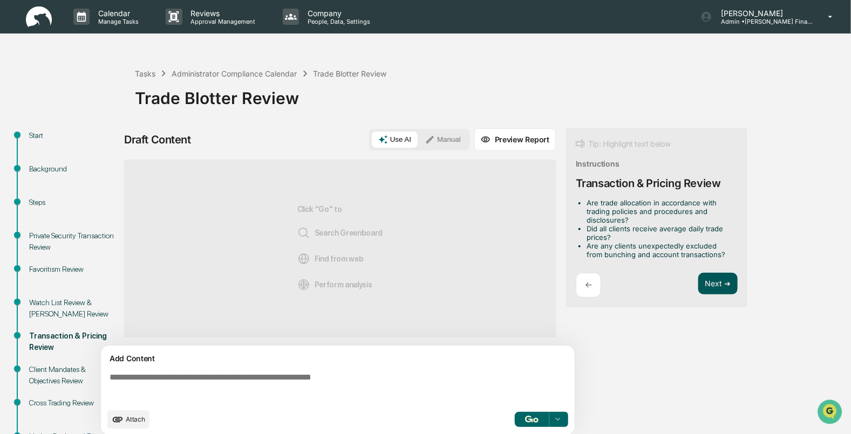
click at [709, 286] on button "Next ➔" at bounding box center [717, 284] width 39 height 22
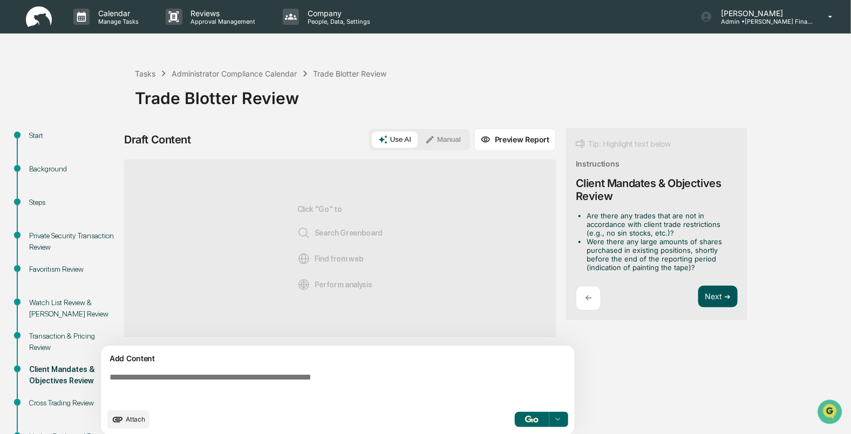
click at [719, 304] on button "Next ➔" at bounding box center [717, 297] width 39 height 22
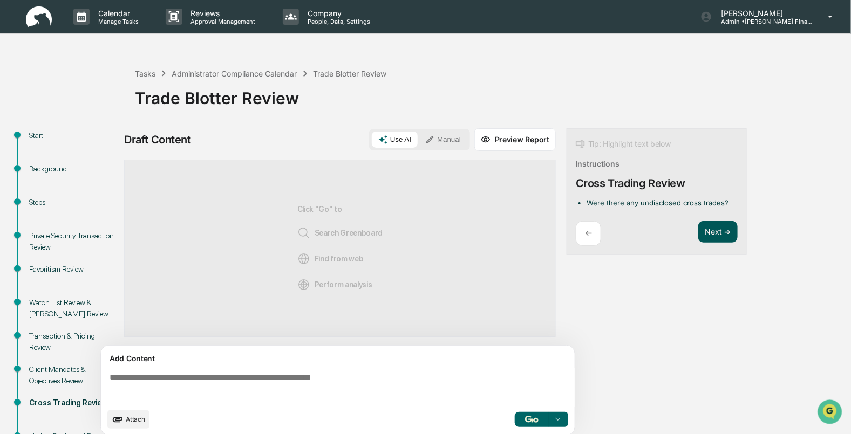
click at [712, 226] on button "Next ➔" at bounding box center [717, 232] width 39 height 22
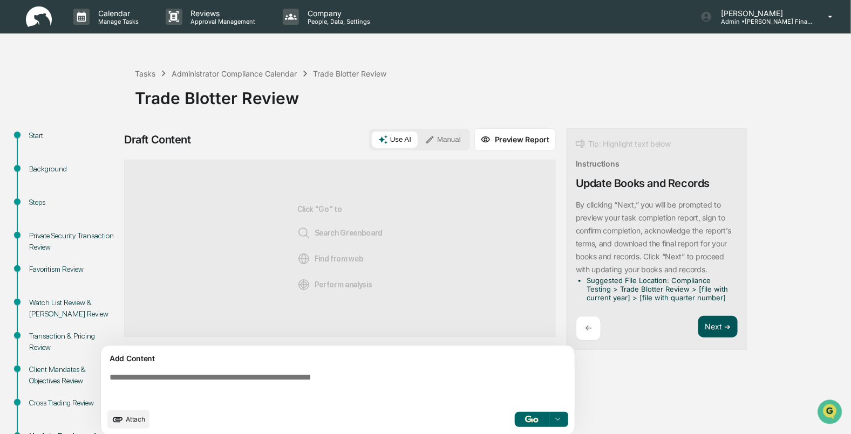
click at [716, 332] on button "Next ➔" at bounding box center [717, 327] width 39 height 22
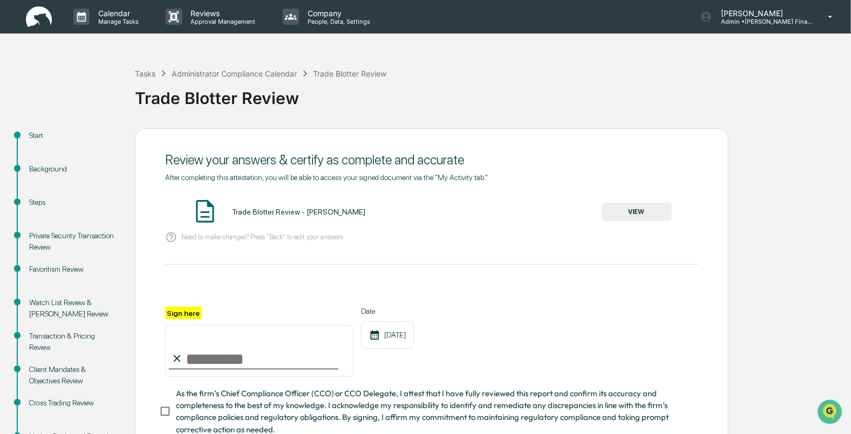
click at [644, 207] on button "VIEW" at bounding box center [637, 212] width 70 height 18
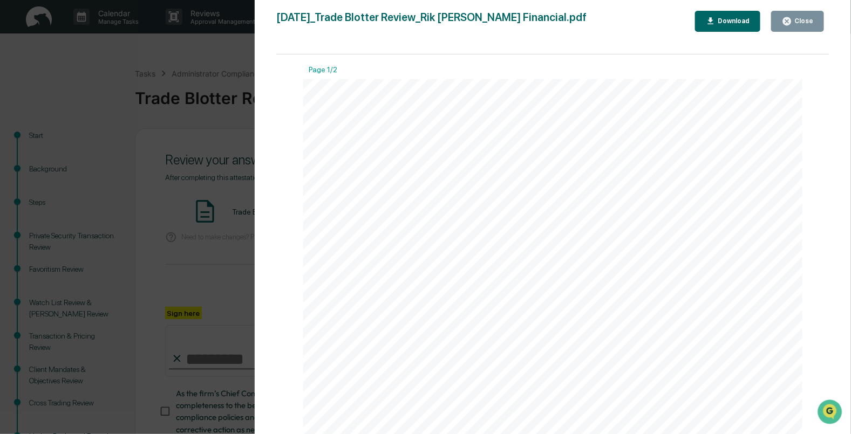
click at [791, 23] on icon "button" at bounding box center [787, 21] width 8 height 8
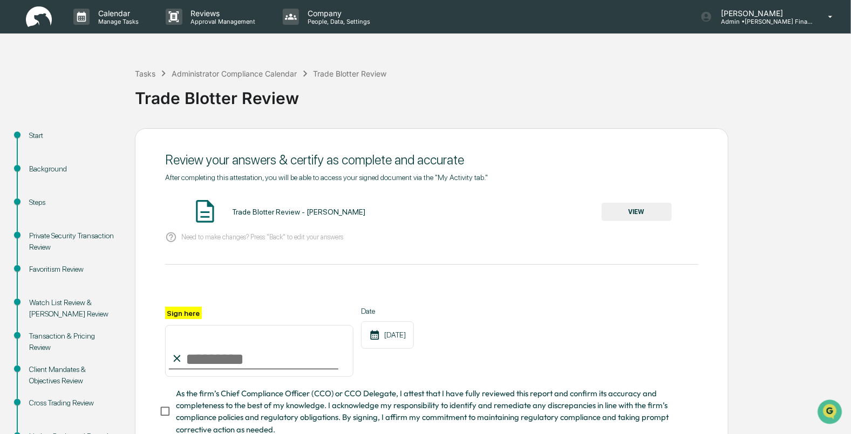
click at [250, 368] on input "Sign here" at bounding box center [259, 351] width 188 height 52
type input "**********"
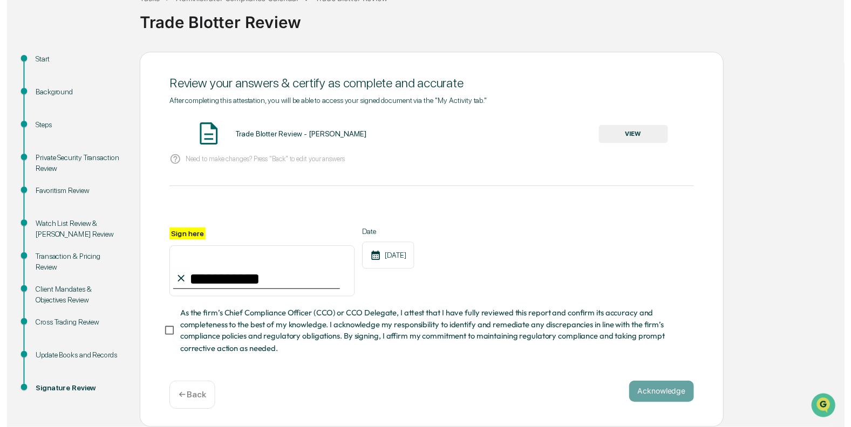
scroll to position [80, 0]
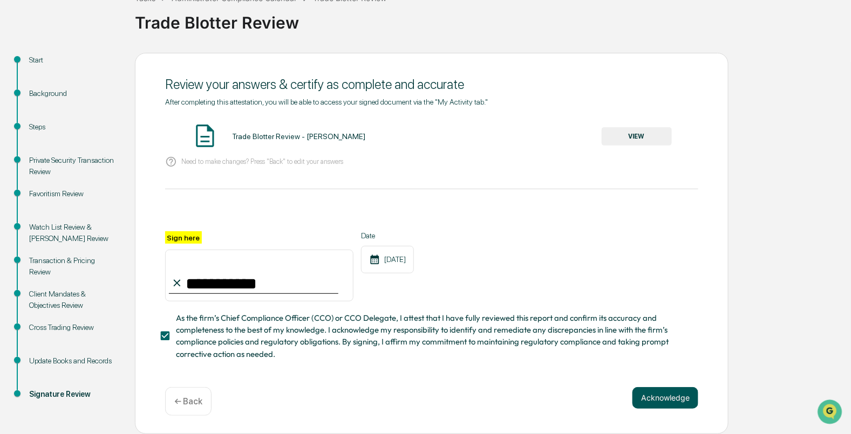
click at [664, 397] on button "Acknowledge" at bounding box center [665, 398] width 66 height 22
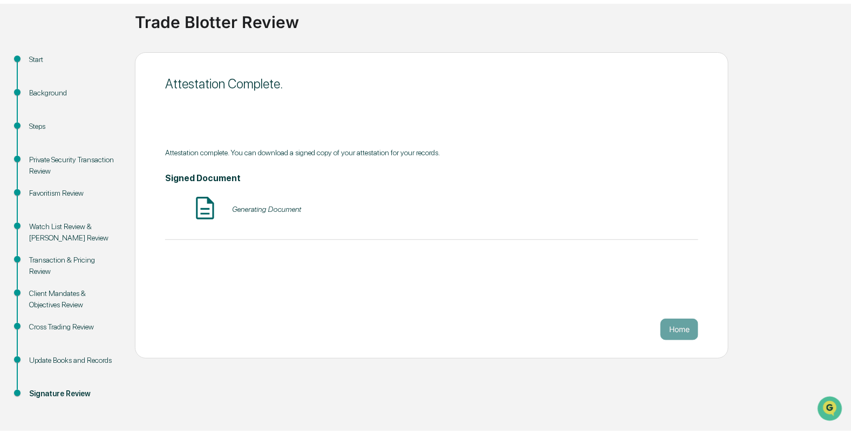
scroll to position [74, 0]
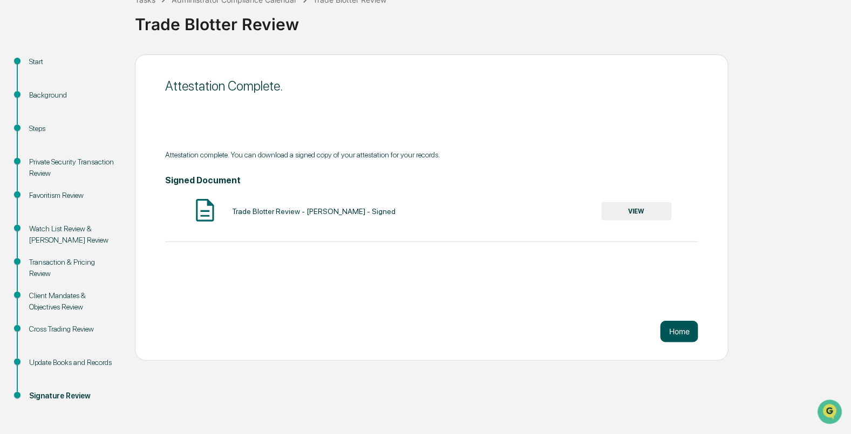
click at [685, 334] on button "Home" at bounding box center [679, 332] width 38 height 22
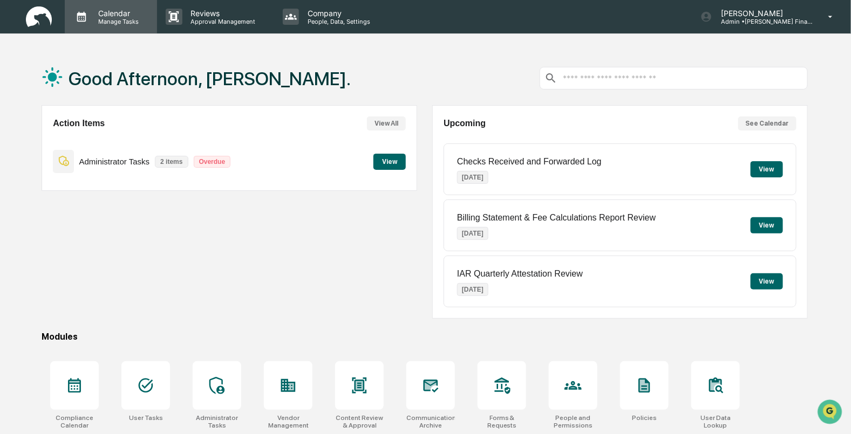
click at [127, 13] on p "Calendar" at bounding box center [117, 13] width 54 height 9
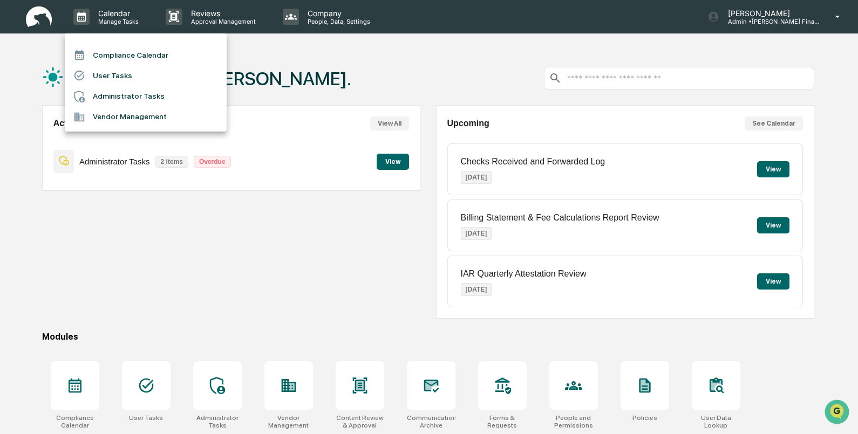
click at [117, 54] on li "Compliance Calendar" at bounding box center [146, 55] width 162 height 21
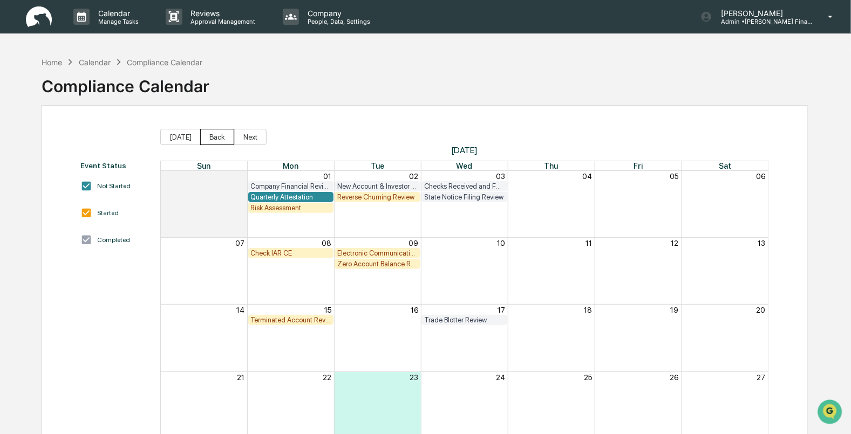
click at [215, 137] on button "Back" at bounding box center [217, 137] width 34 height 16
